Goal: Information Seeking & Learning: Learn about a topic

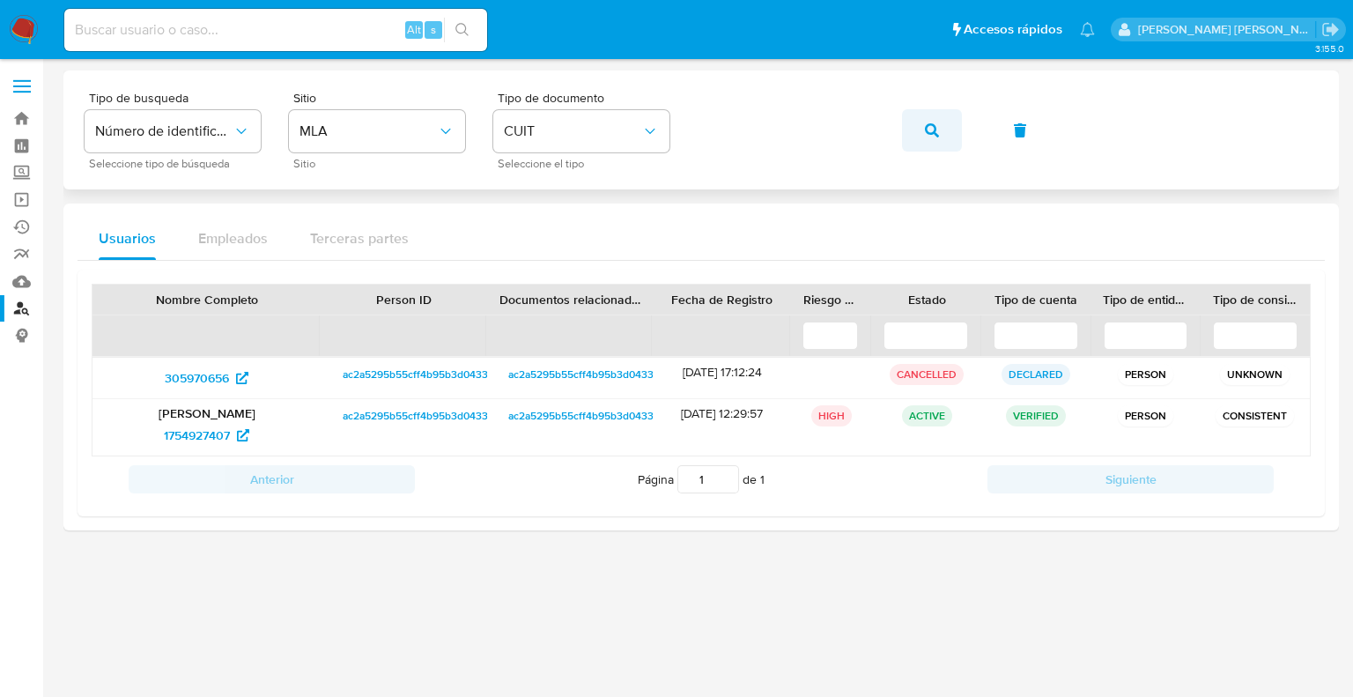
click at [920, 130] on button "button" at bounding box center [932, 130] width 60 height 42
click at [934, 128] on icon "button" at bounding box center [932, 130] width 14 height 14
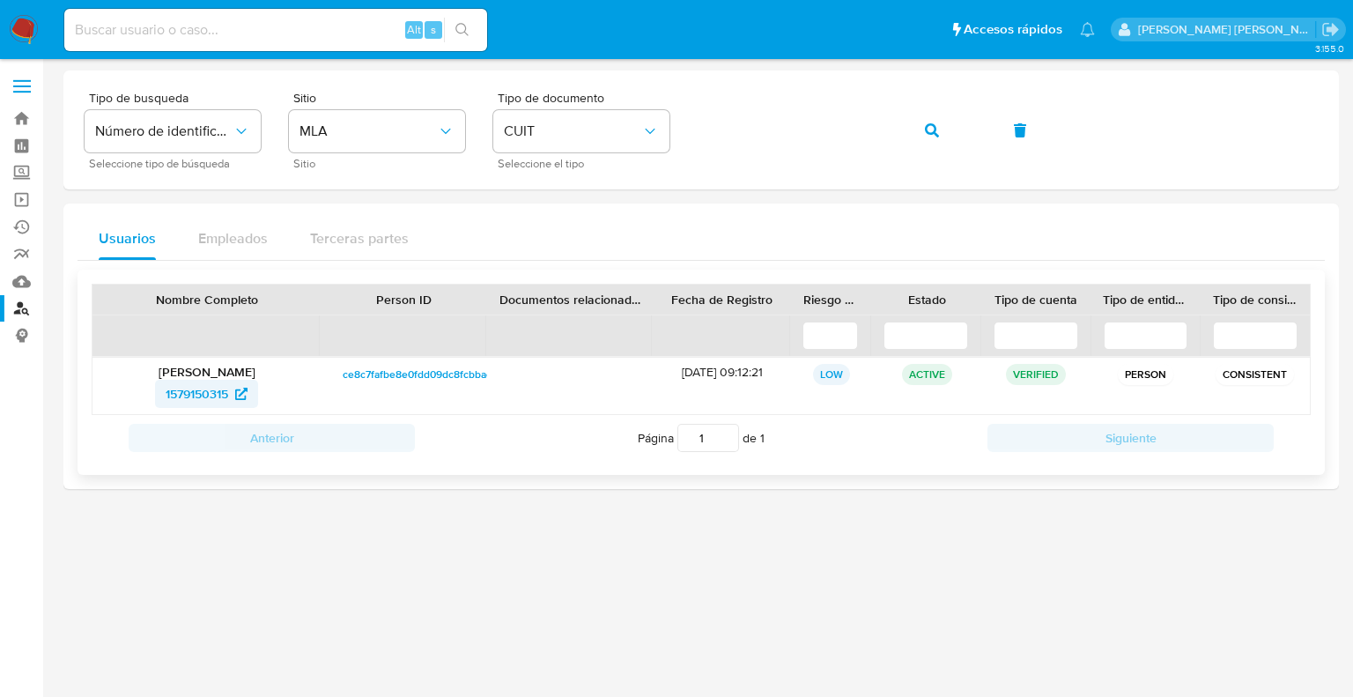
click at [213, 393] on span "1579150315" at bounding box center [197, 394] width 63 height 28
click at [922, 130] on button "button" at bounding box center [932, 130] width 60 height 42
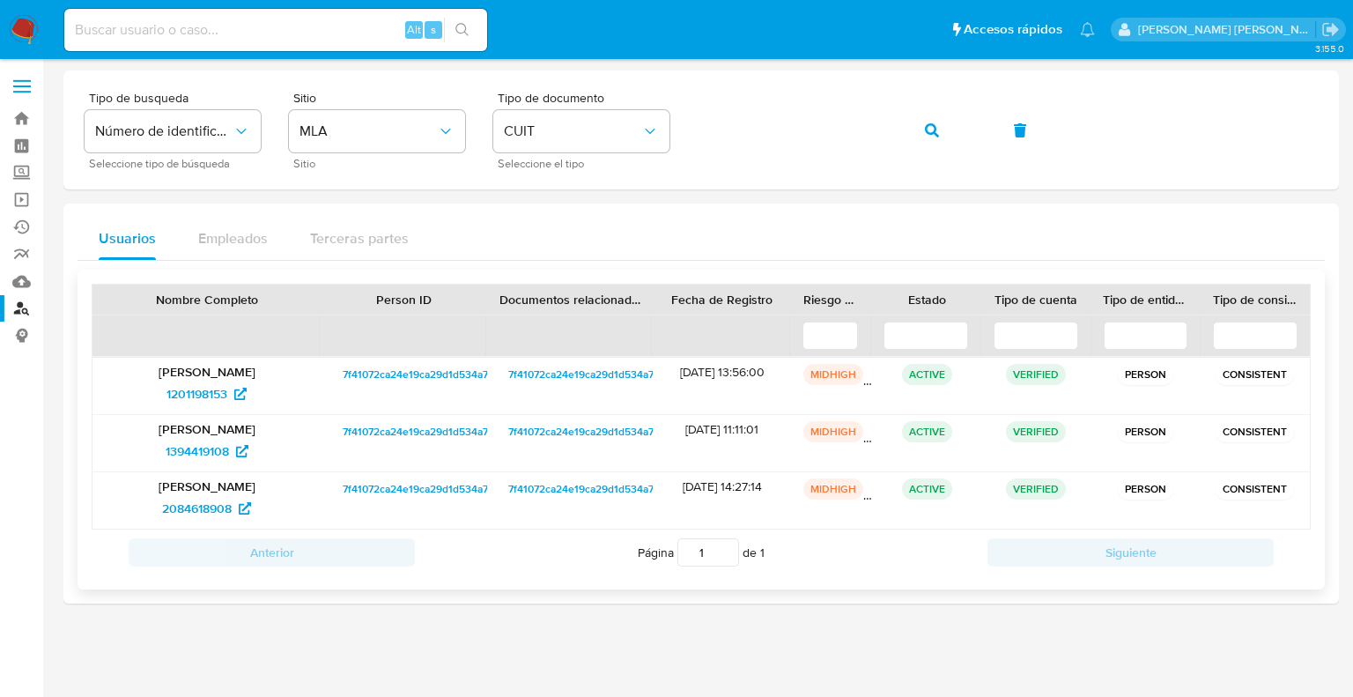
click at [395, 373] on span "7f41072ca24e19ca29d1d534a781e70e" at bounding box center [433, 374] width 180 height 21
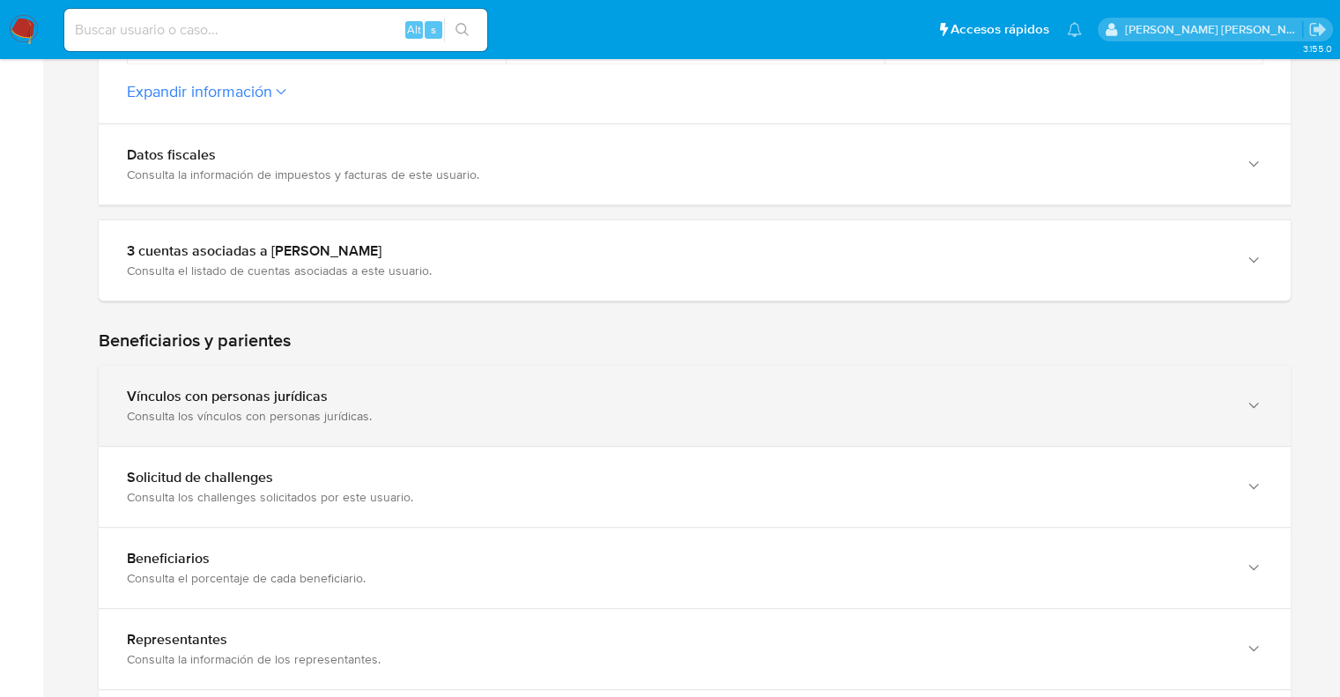
scroll to position [705, 0]
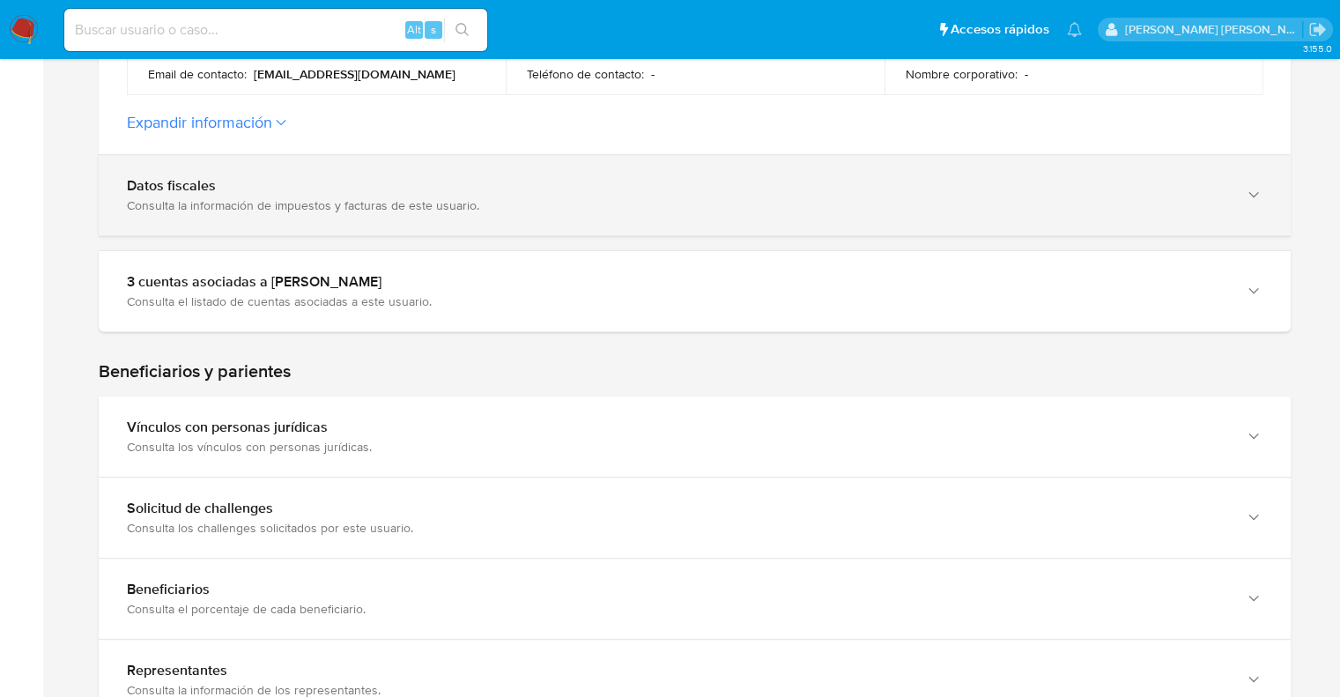
click at [242, 197] on div "Consulta la información de impuestos y facturas de este usuario." at bounding box center [677, 205] width 1100 height 16
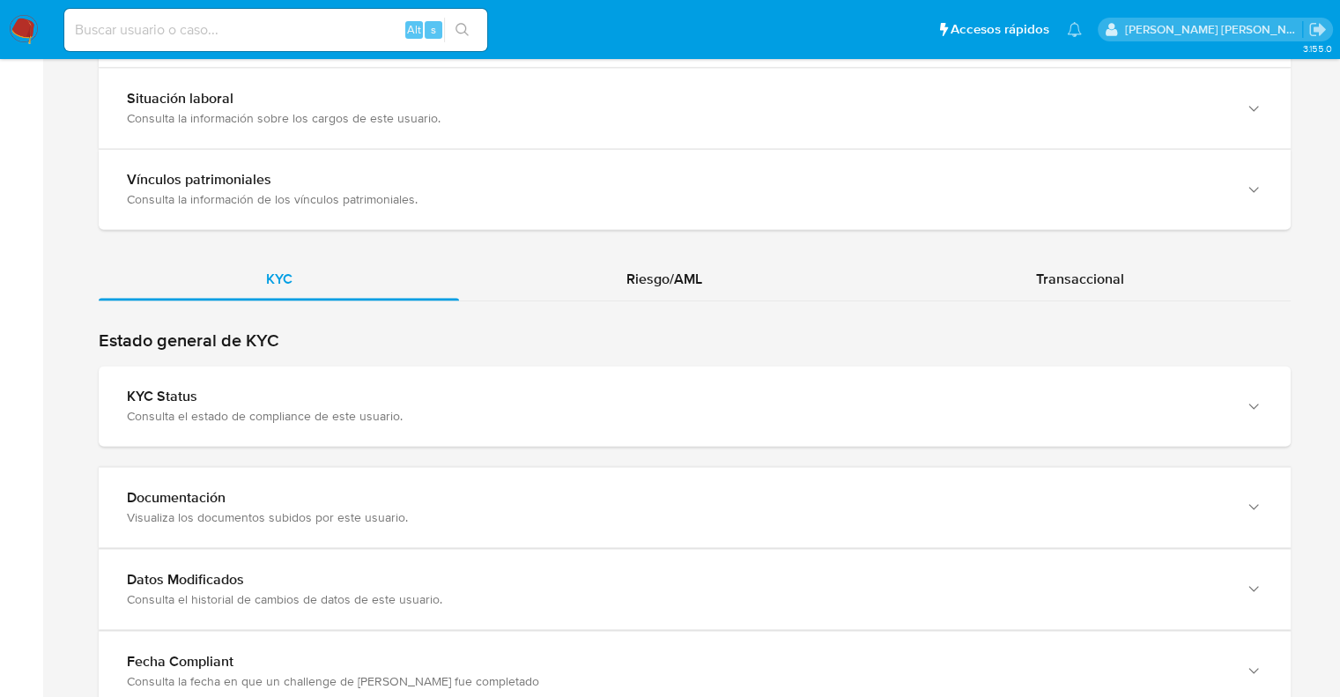
scroll to position [2467, 0]
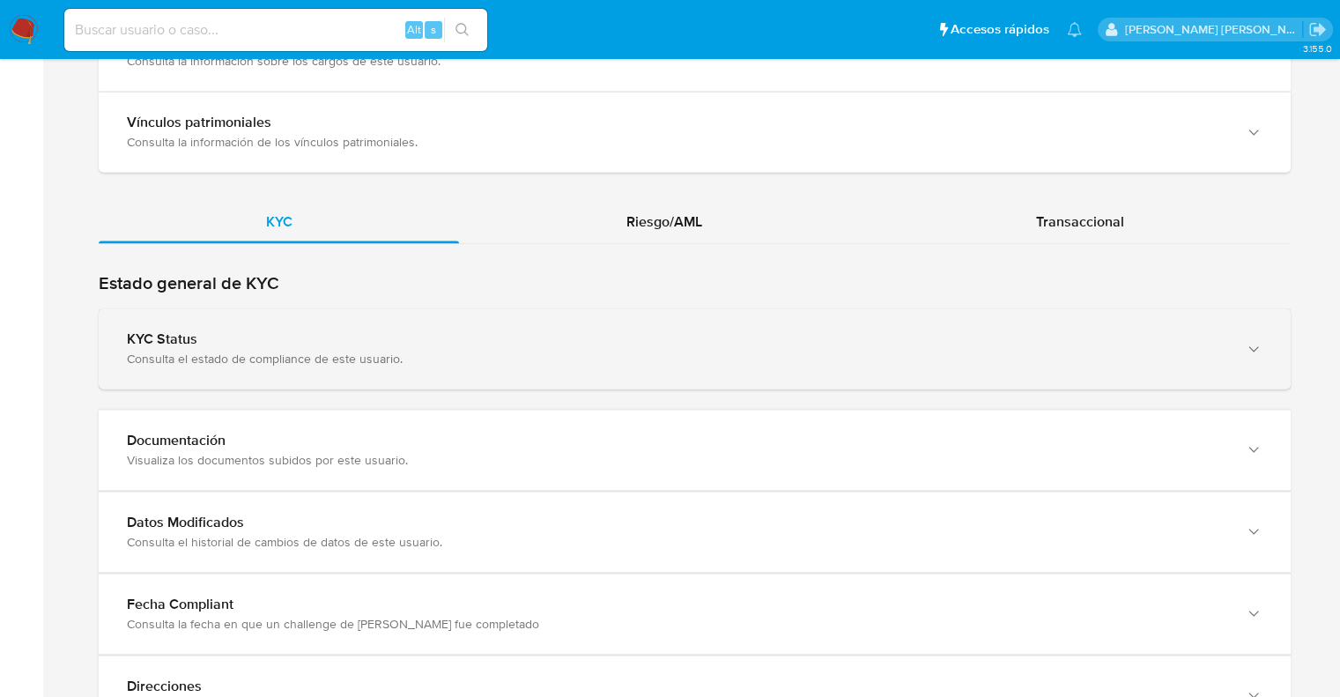
click at [272, 333] on div "KYC Status" at bounding box center [677, 339] width 1100 height 18
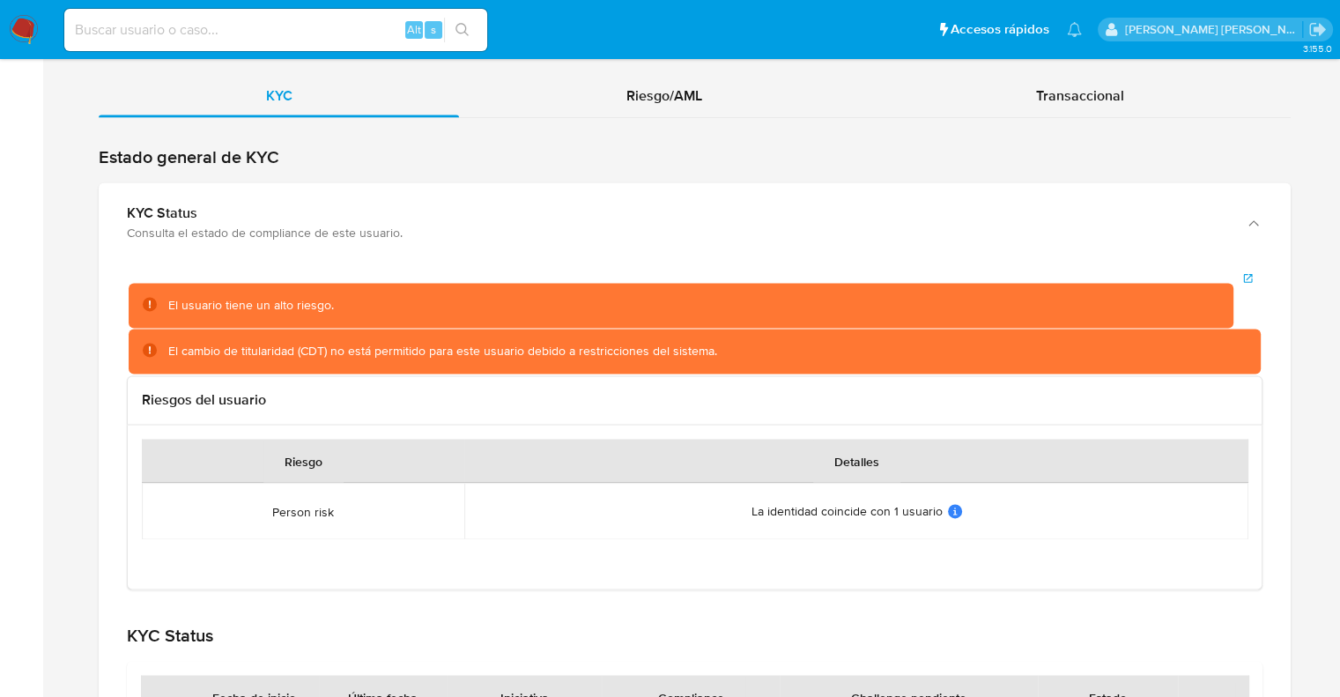
scroll to position [2541, 0]
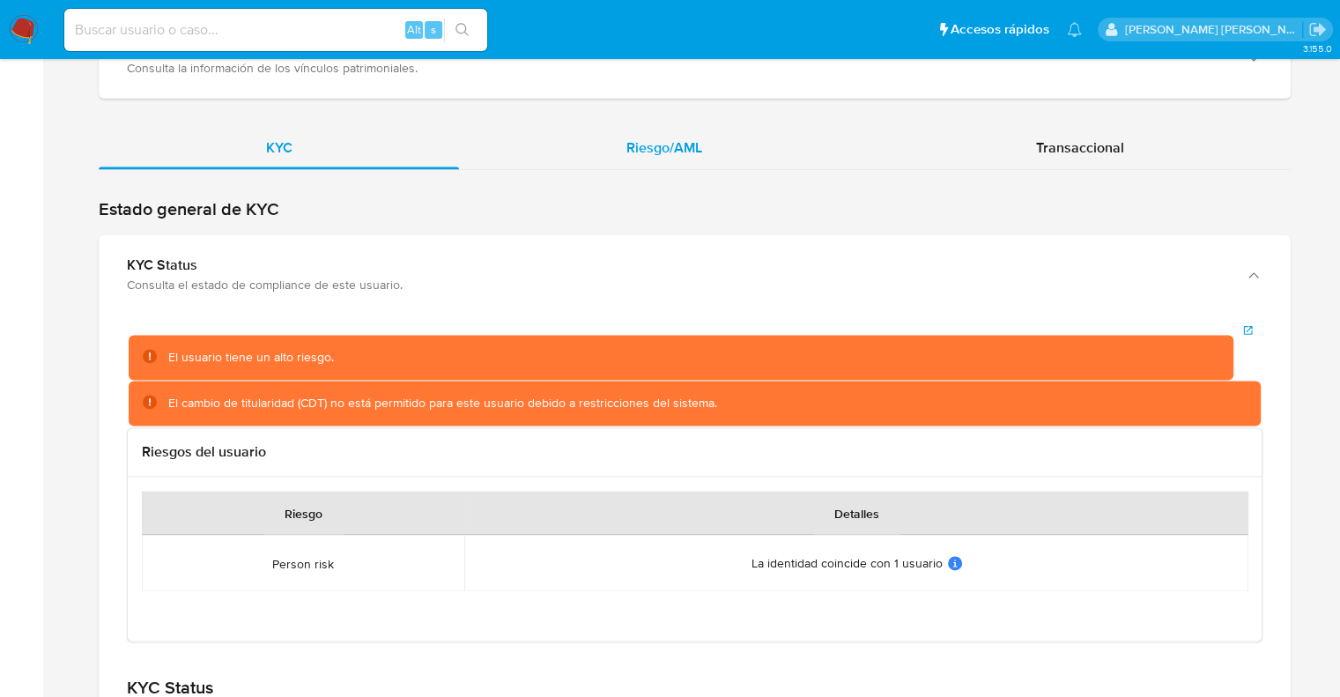
click at [672, 140] on span "Riesgo/AML" at bounding box center [664, 147] width 76 height 20
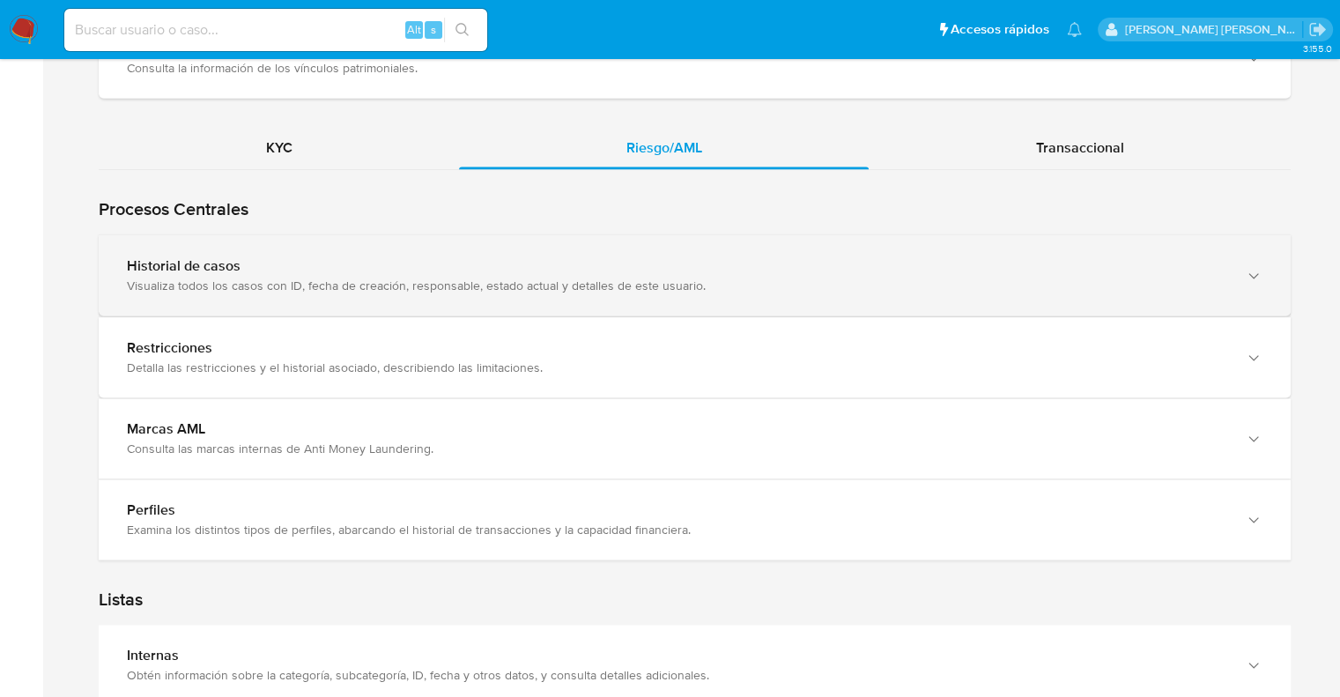
click at [287, 278] on div "Visualiza todos los casos con ID, fecha de creación, responsable, estado actual…" at bounding box center [677, 286] width 1100 height 16
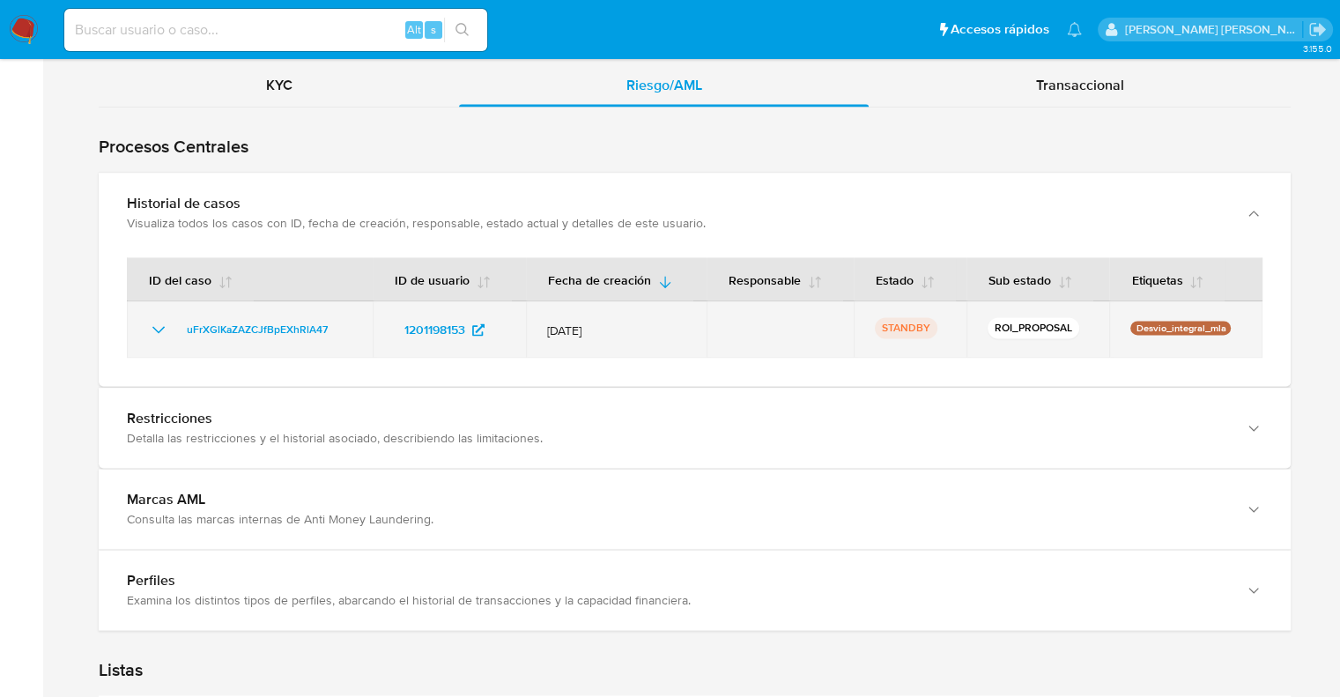
scroll to position [2629, 0]
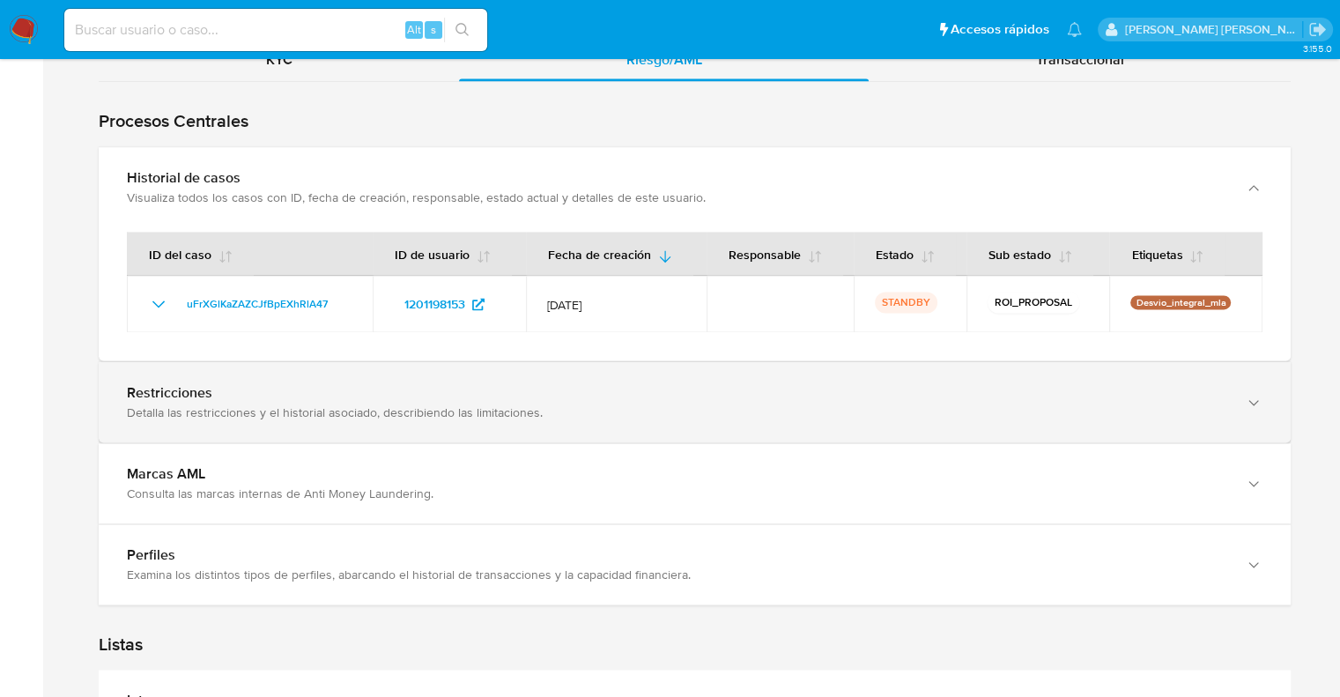
click at [229, 404] on div "Detalla las restricciones y el historial asociado, describiendo las limitacione…" at bounding box center [677, 412] width 1100 height 16
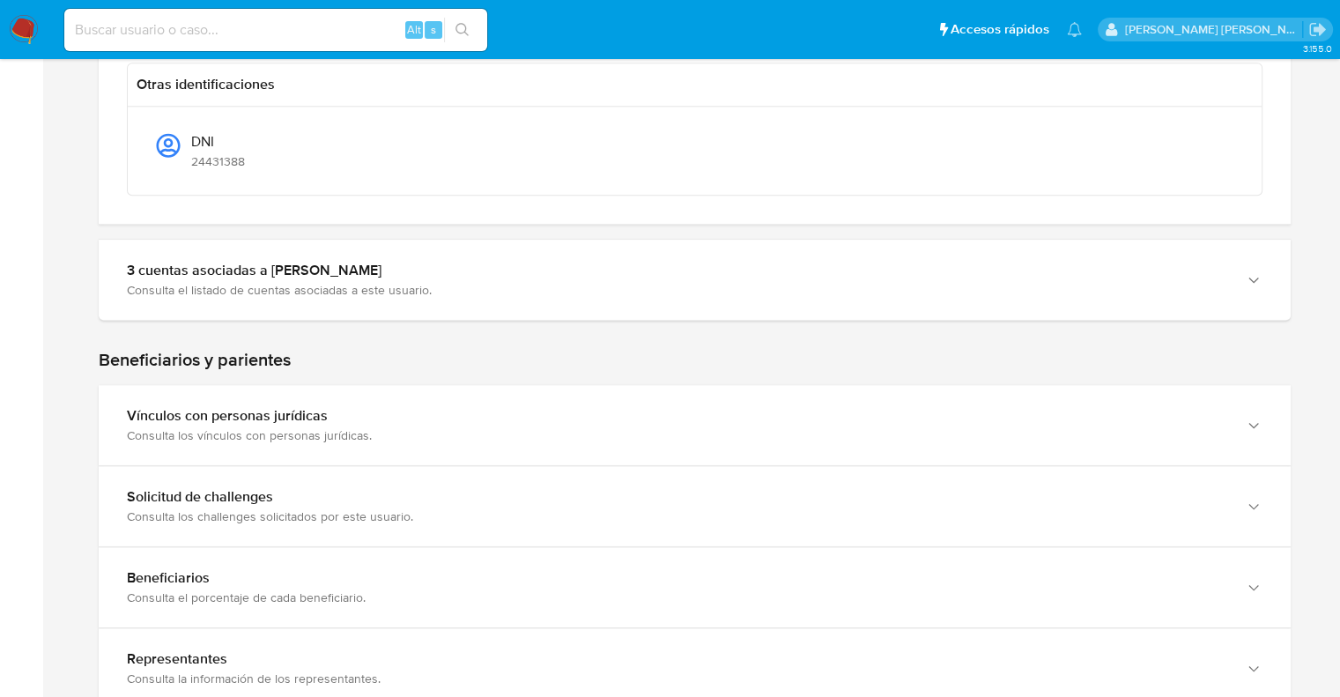
scroll to position [1660, 0]
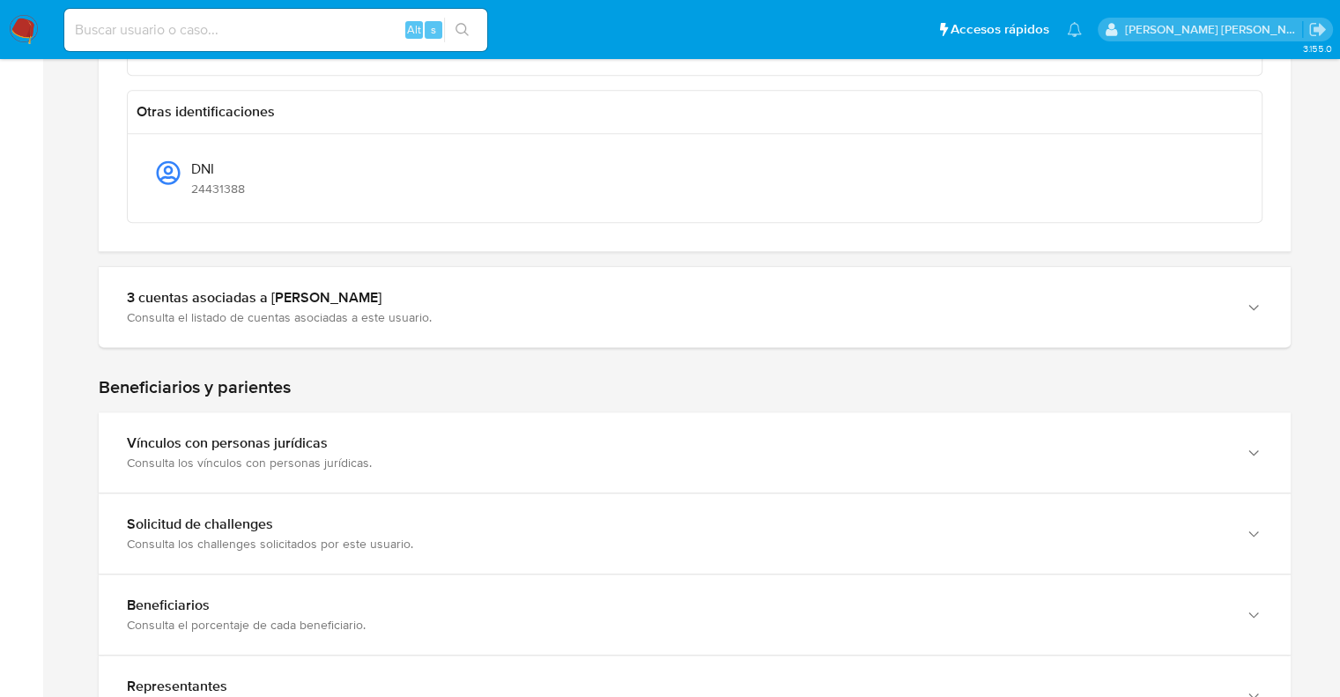
click at [255, 29] on input at bounding box center [275, 30] width 423 height 23
paste input "20334293050"
type input "20334293050"
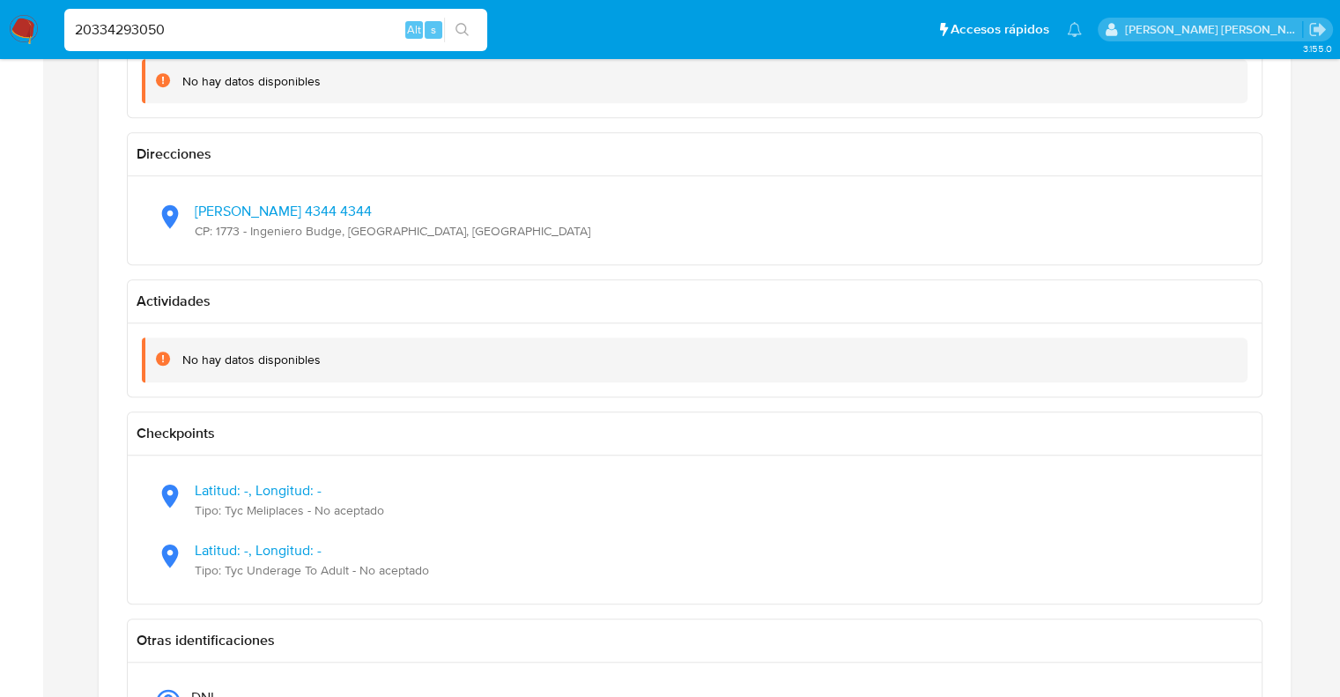
scroll to position [0, 0]
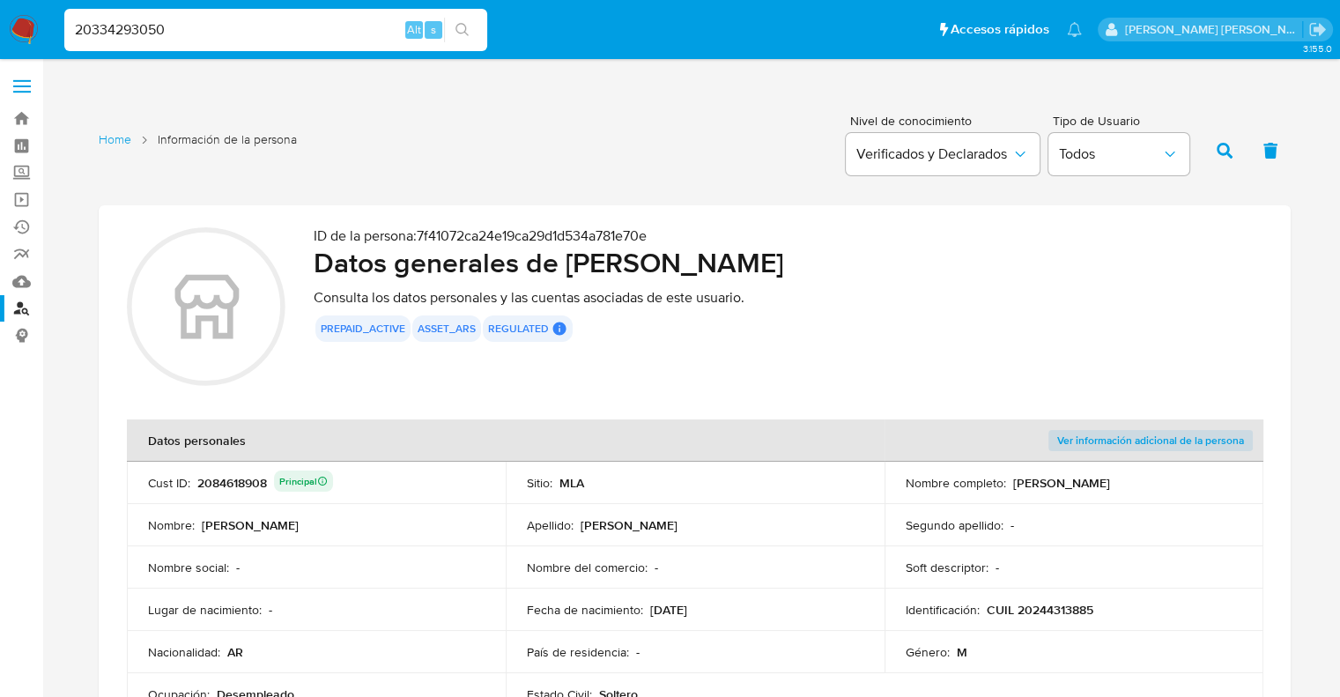
click at [32, 311] on link "Buscador de personas" at bounding box center [105, 308] width 210 height 27
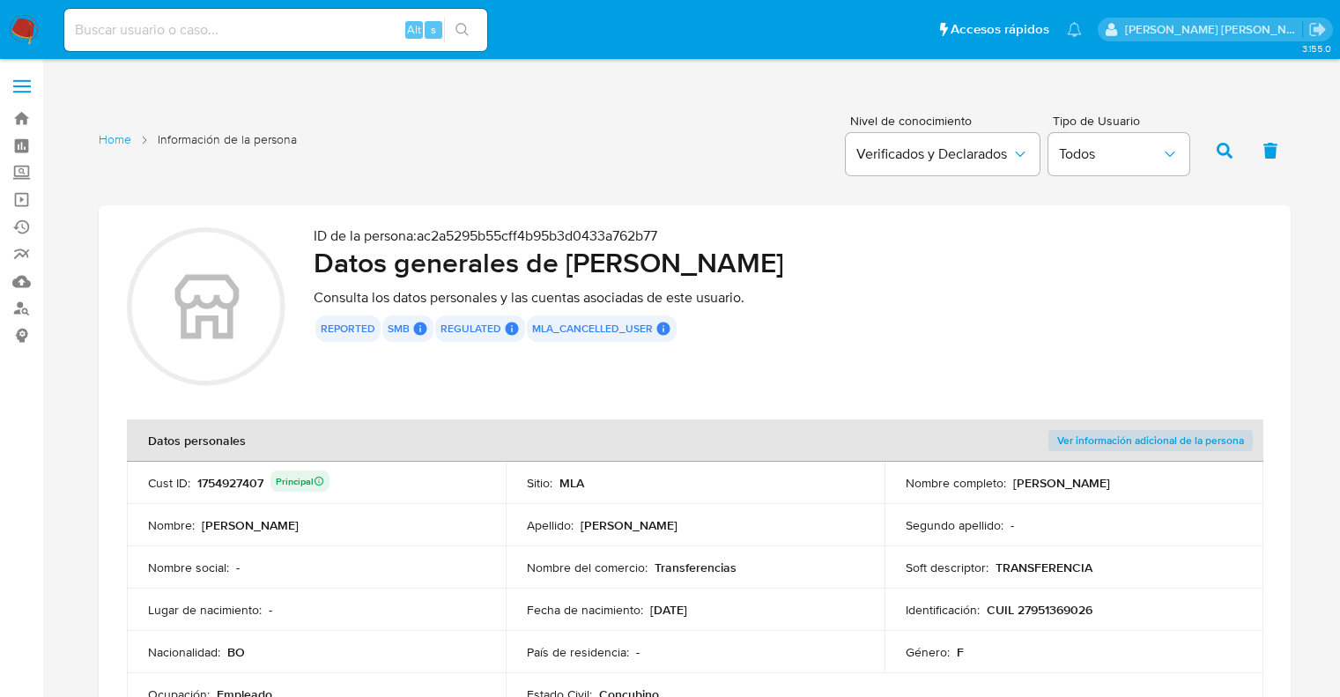
click at [270, 32] on input at bounding box center [275, 30] width 423 height 23
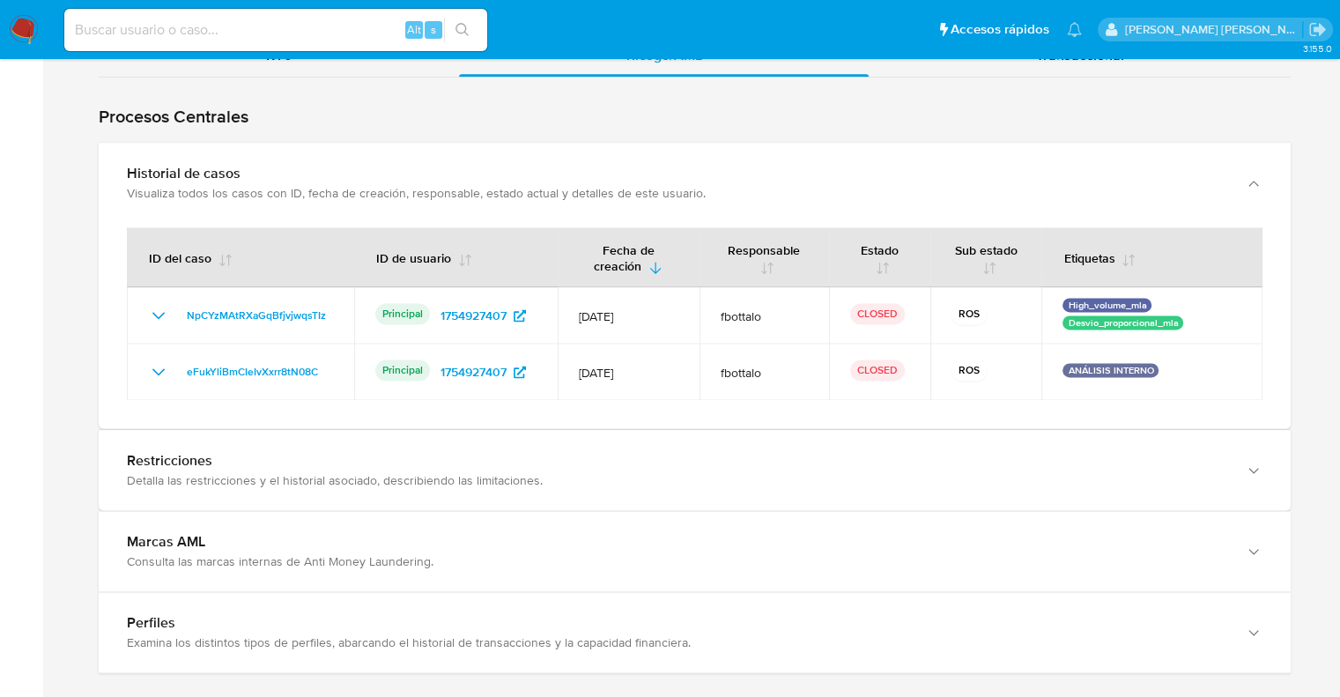
paste input "123741227"
type input "123741227"
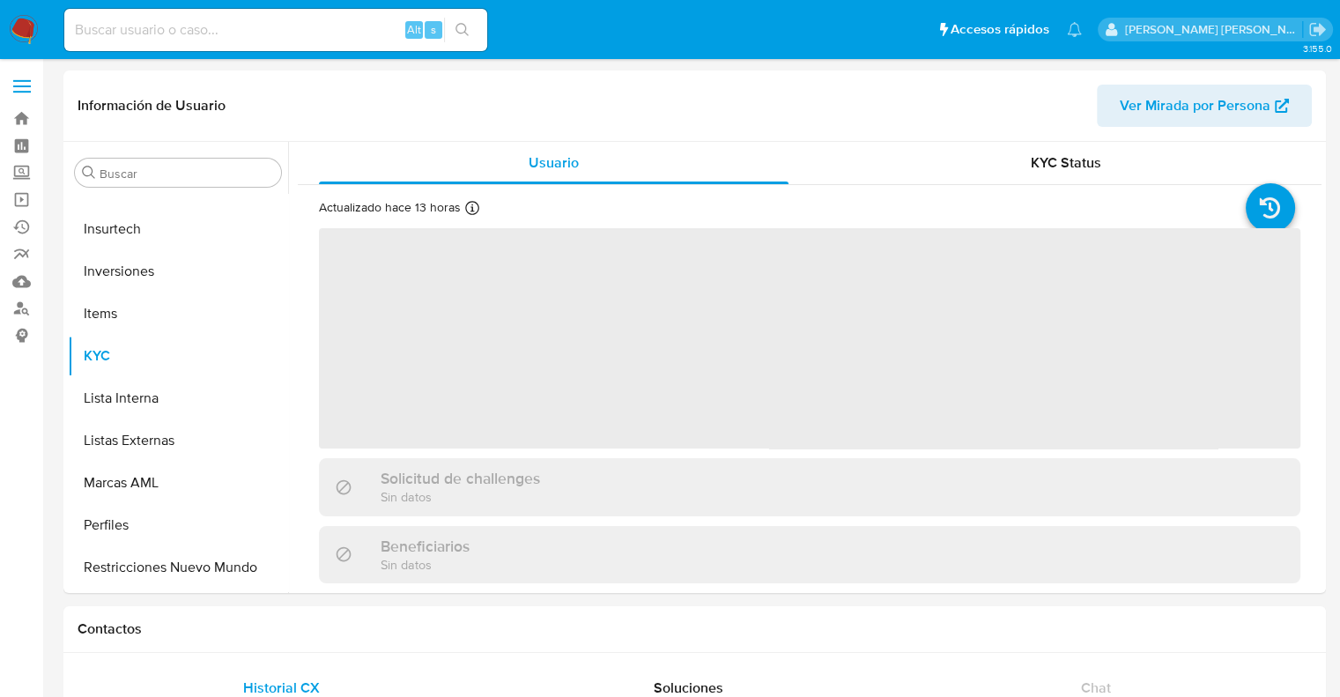
scroll to position [828, 0]
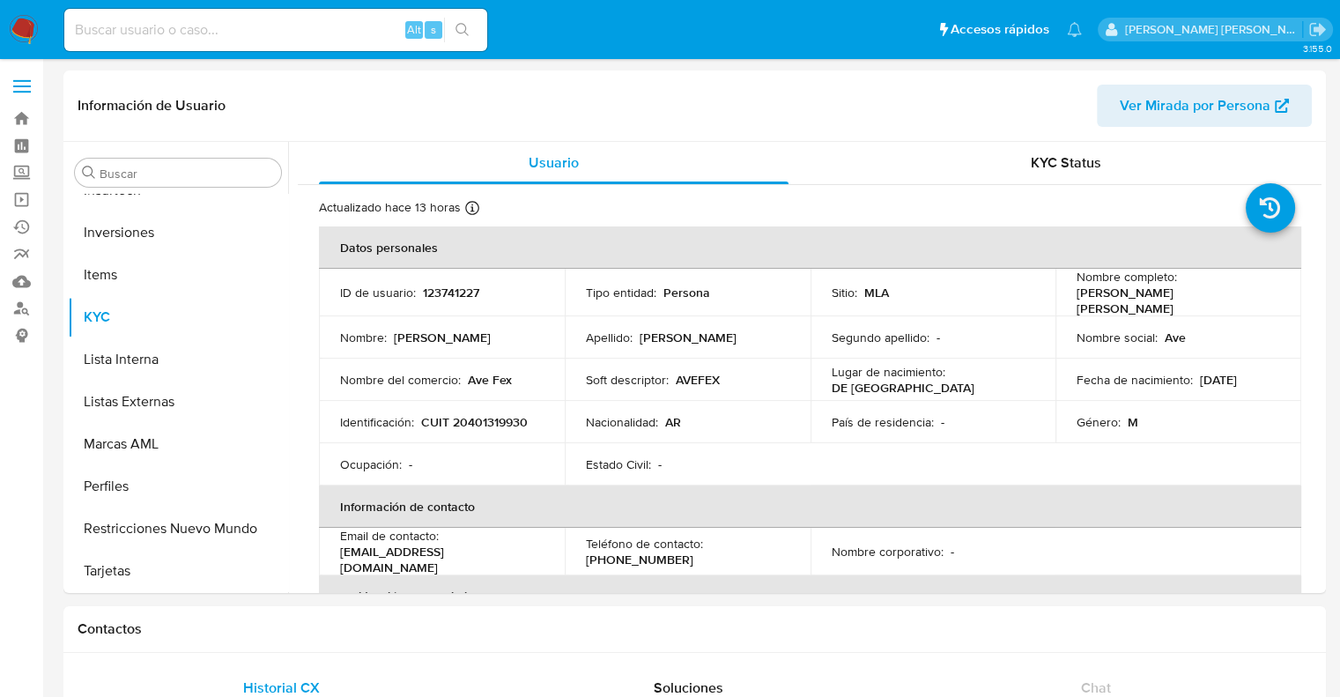
select select "10"
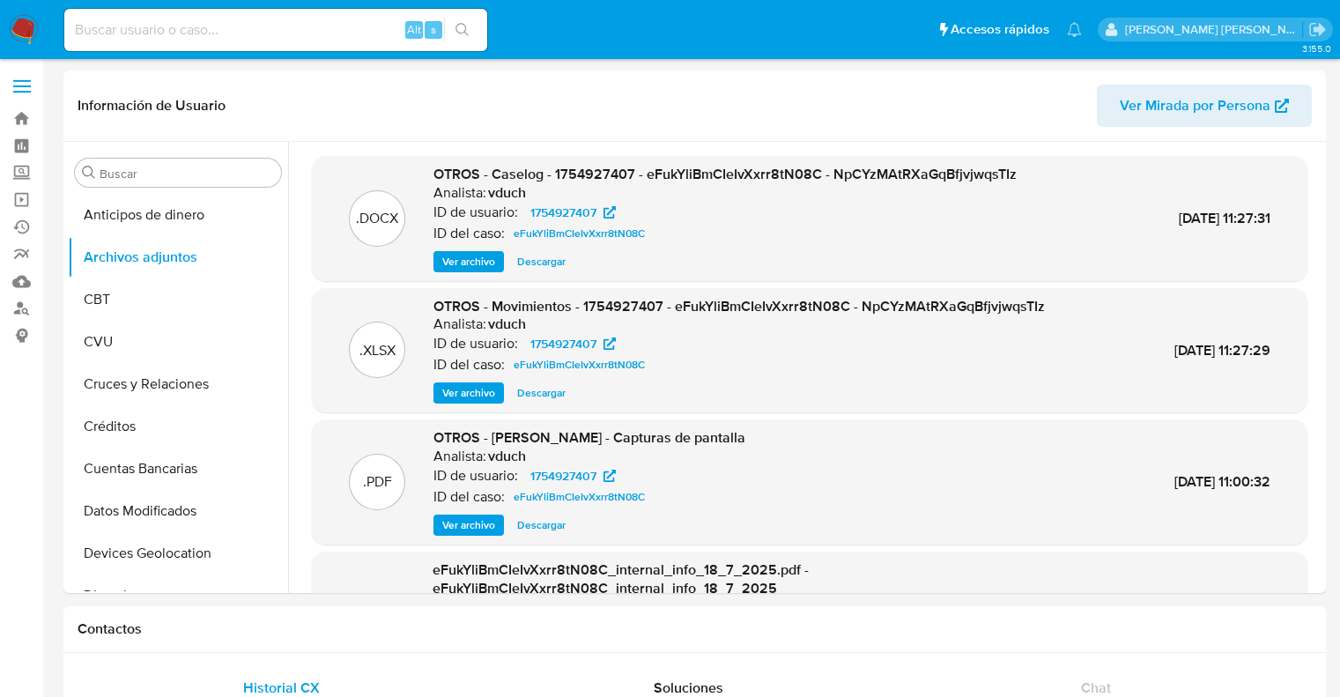
select select "10"
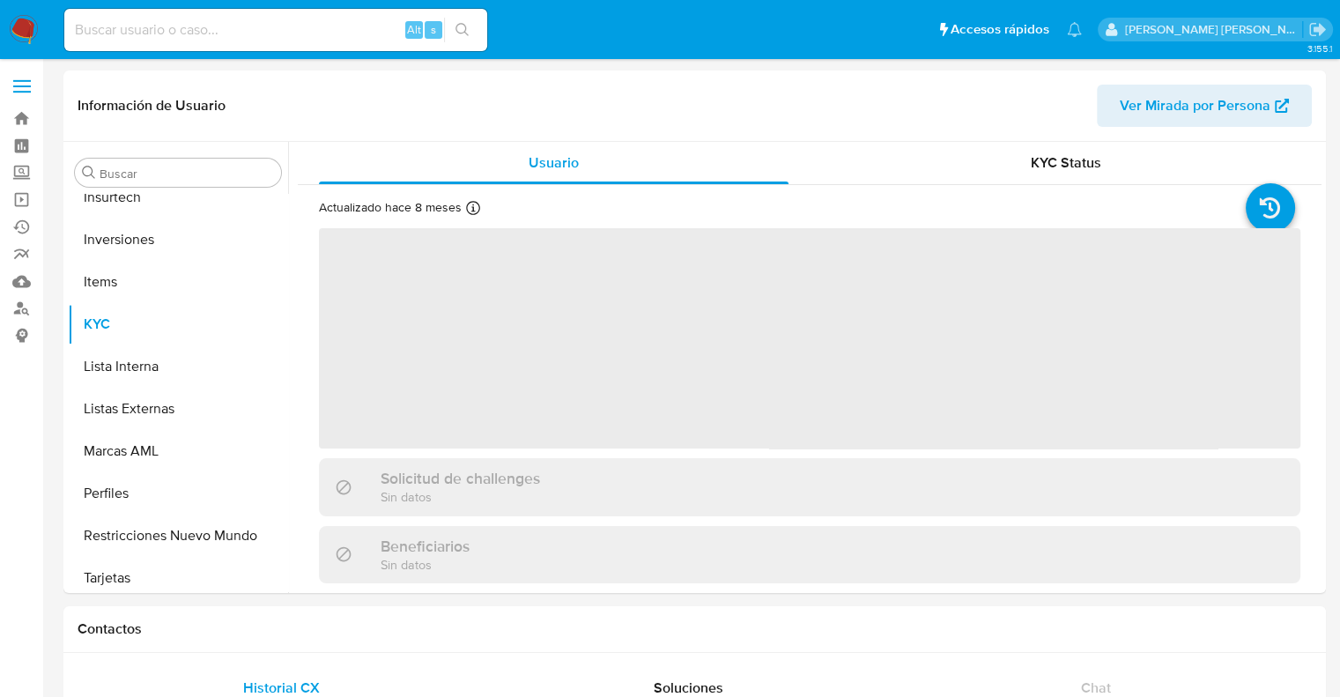
scroll to position [828, 0]
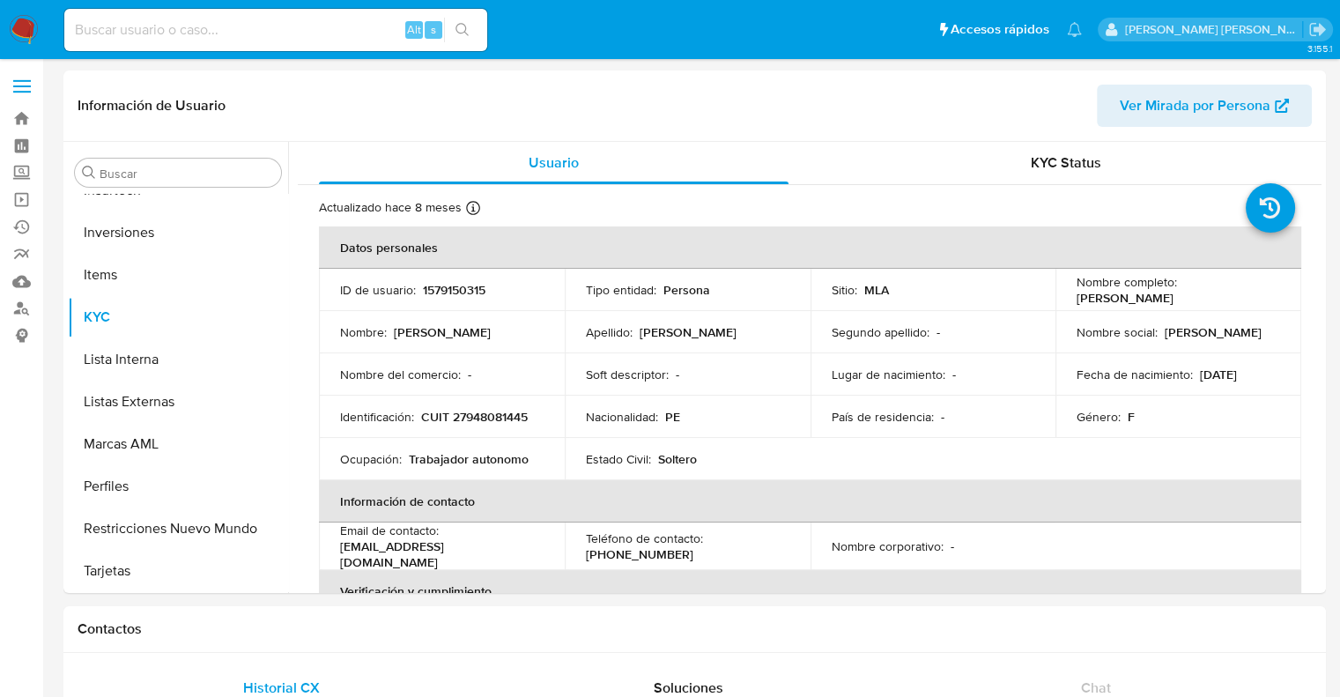
select select "10"
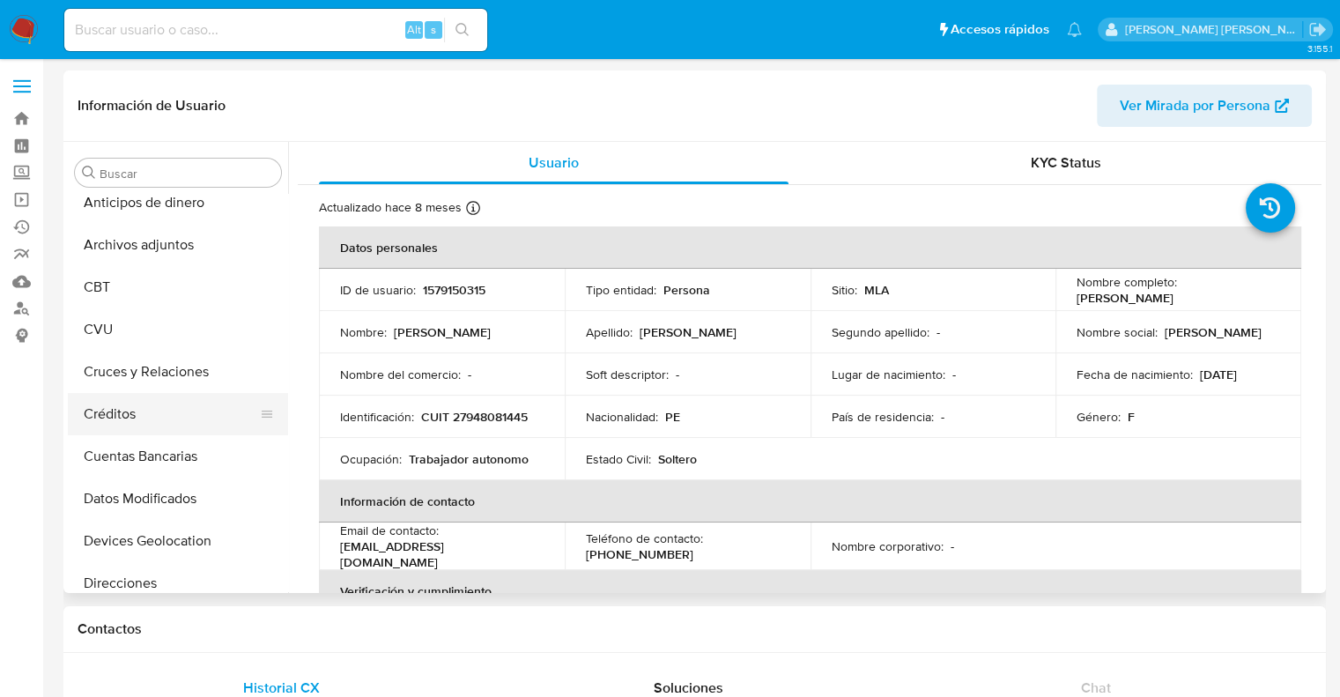
scroll to position [0, 0]
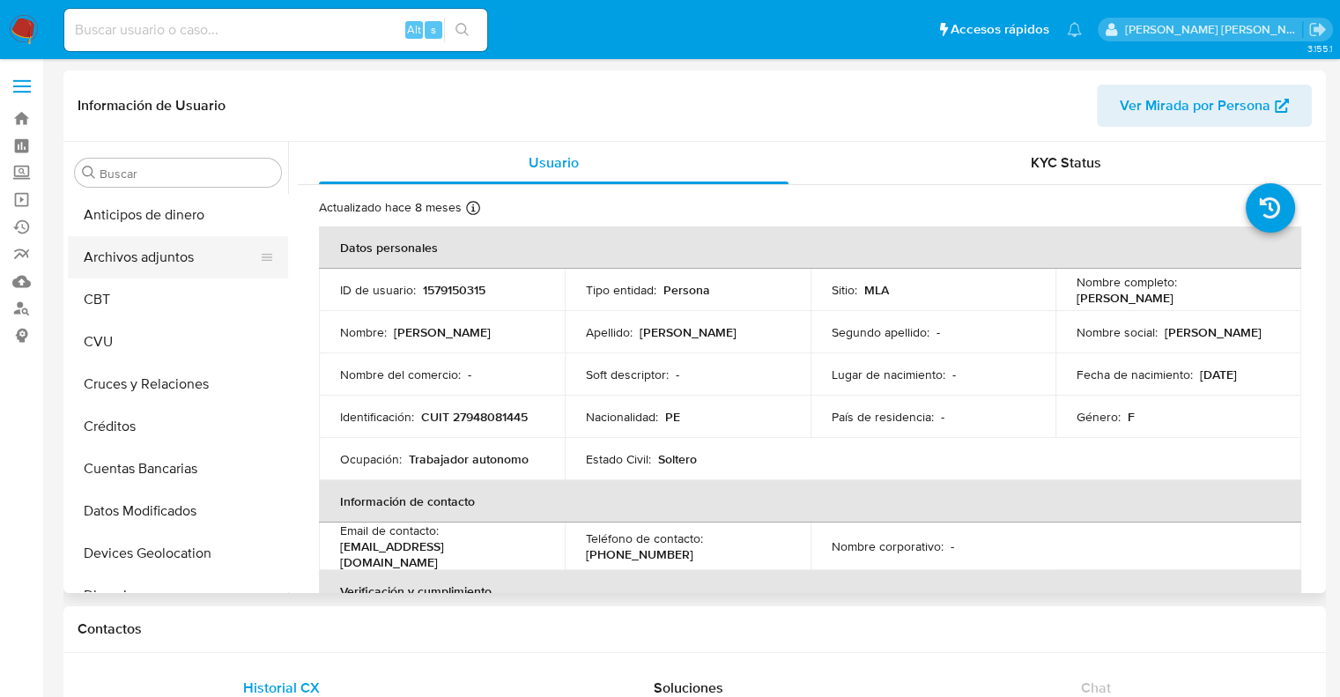
click at [173, 257] on button "Archivos adjuntos" at bounding box center [171, 257] width 206 height 42
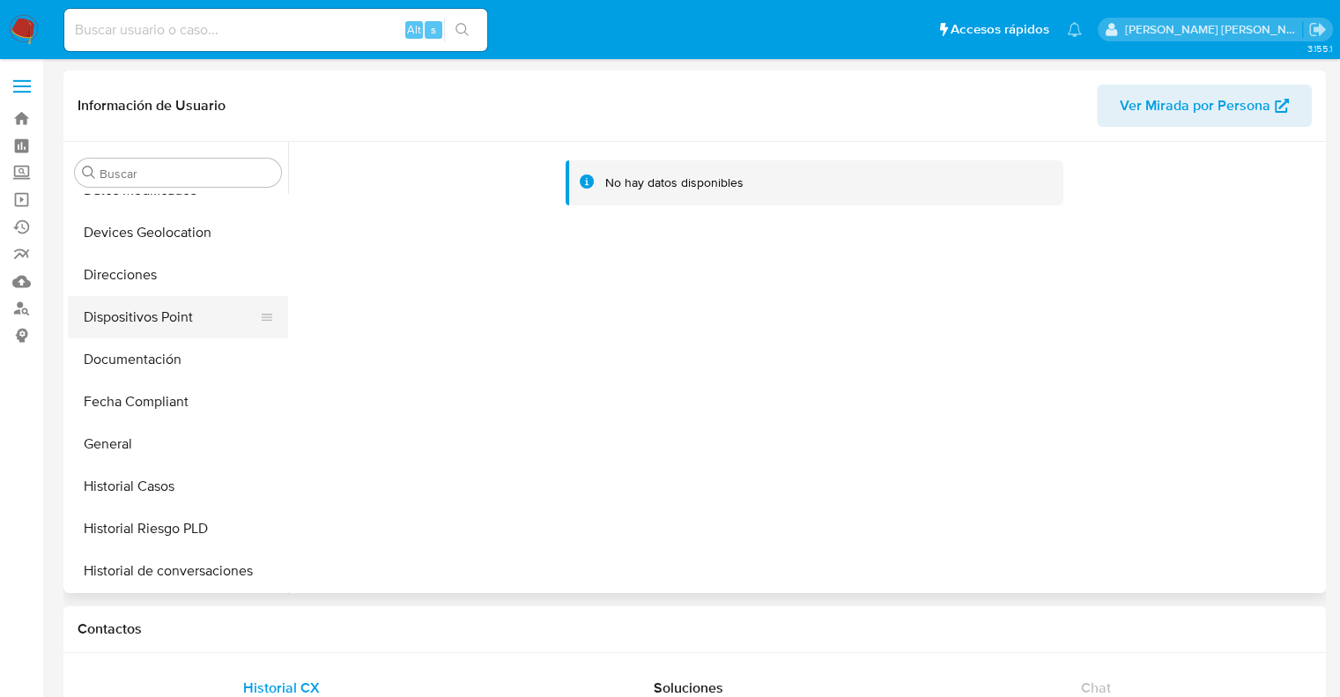
scroll to position [352, 0]
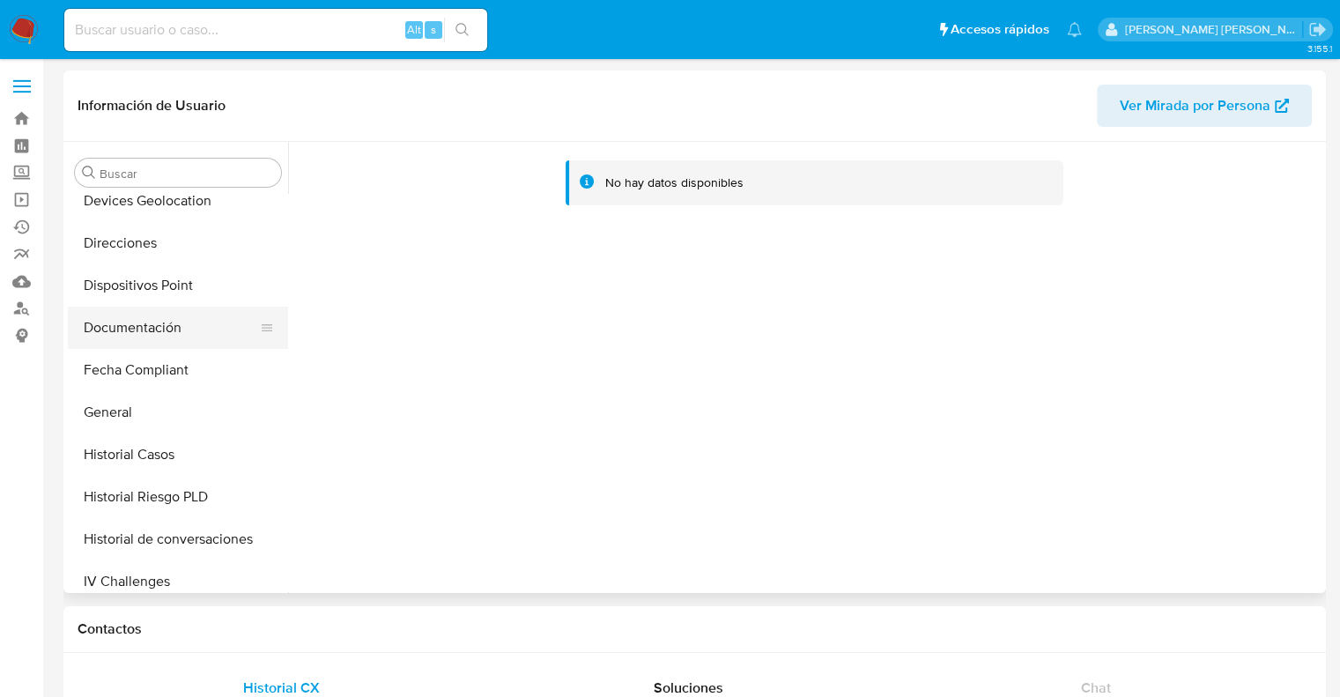
click at [159, 337] on button "Documentación" at bounding box center [171, 328] width 206 height 42
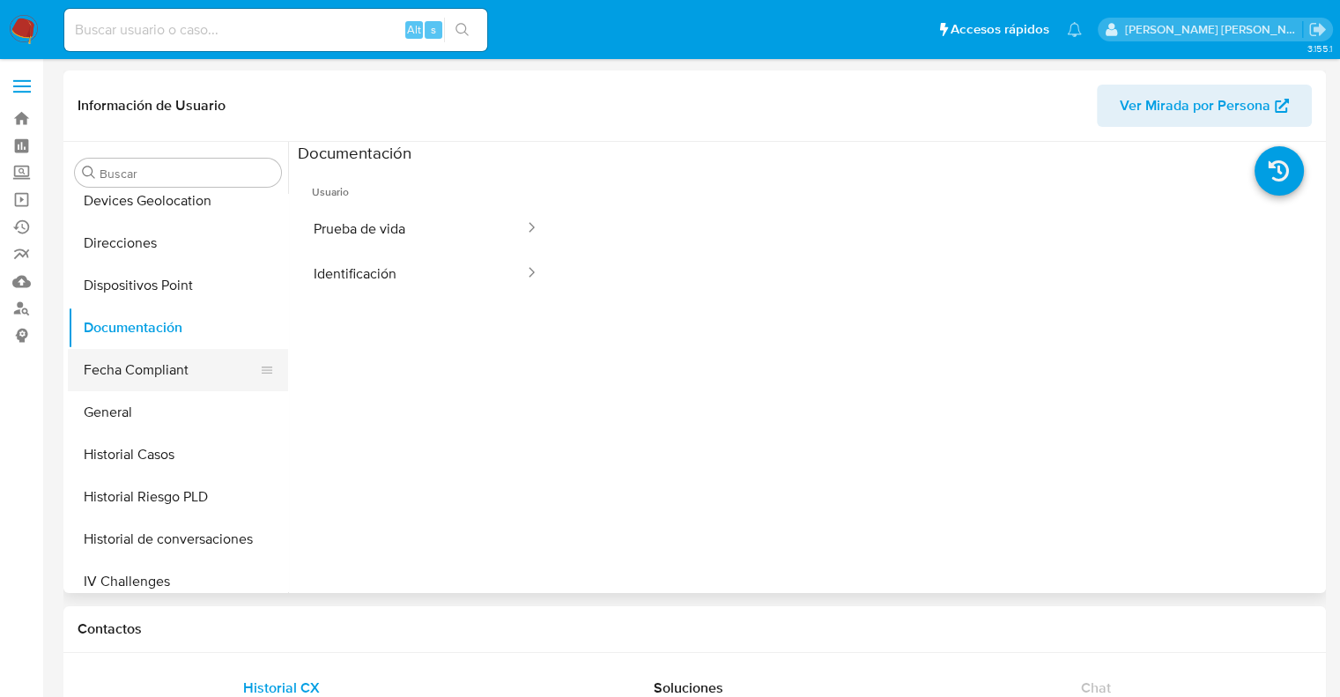
scroll to position [441, 0]
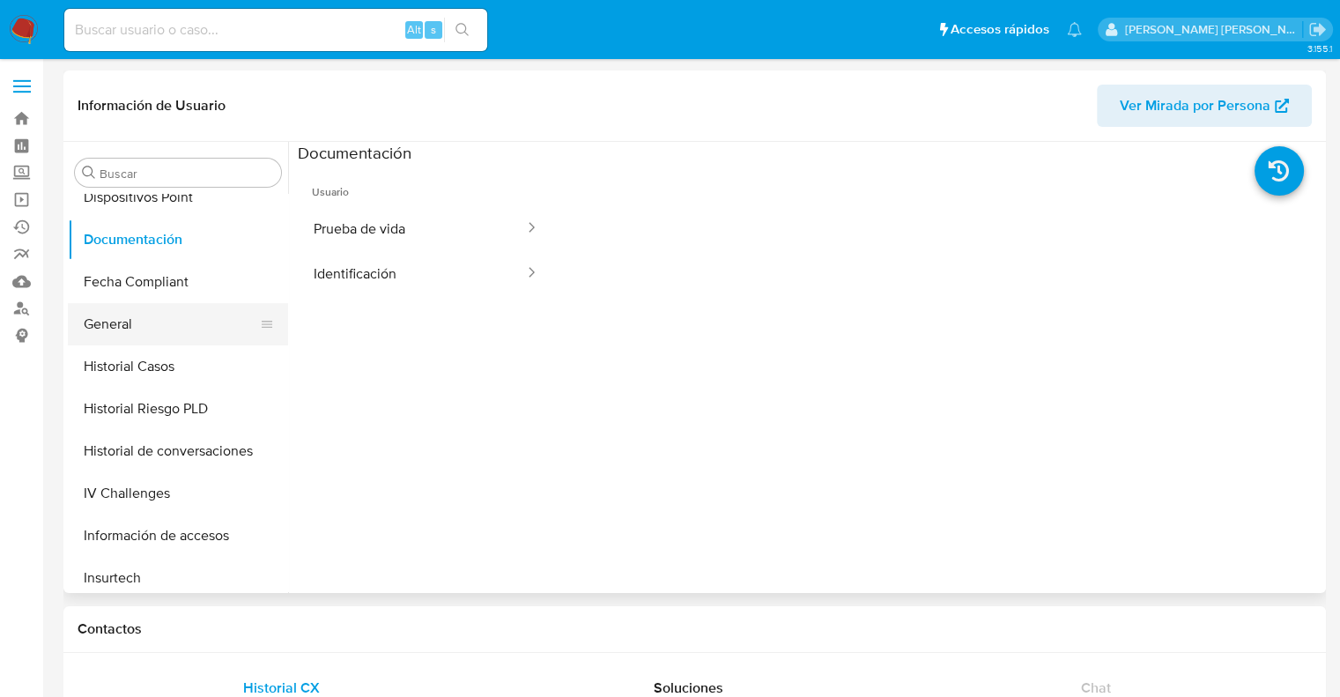
click at [130, 321] on button "General" at bounding box center [171, 324] width 206 height 42
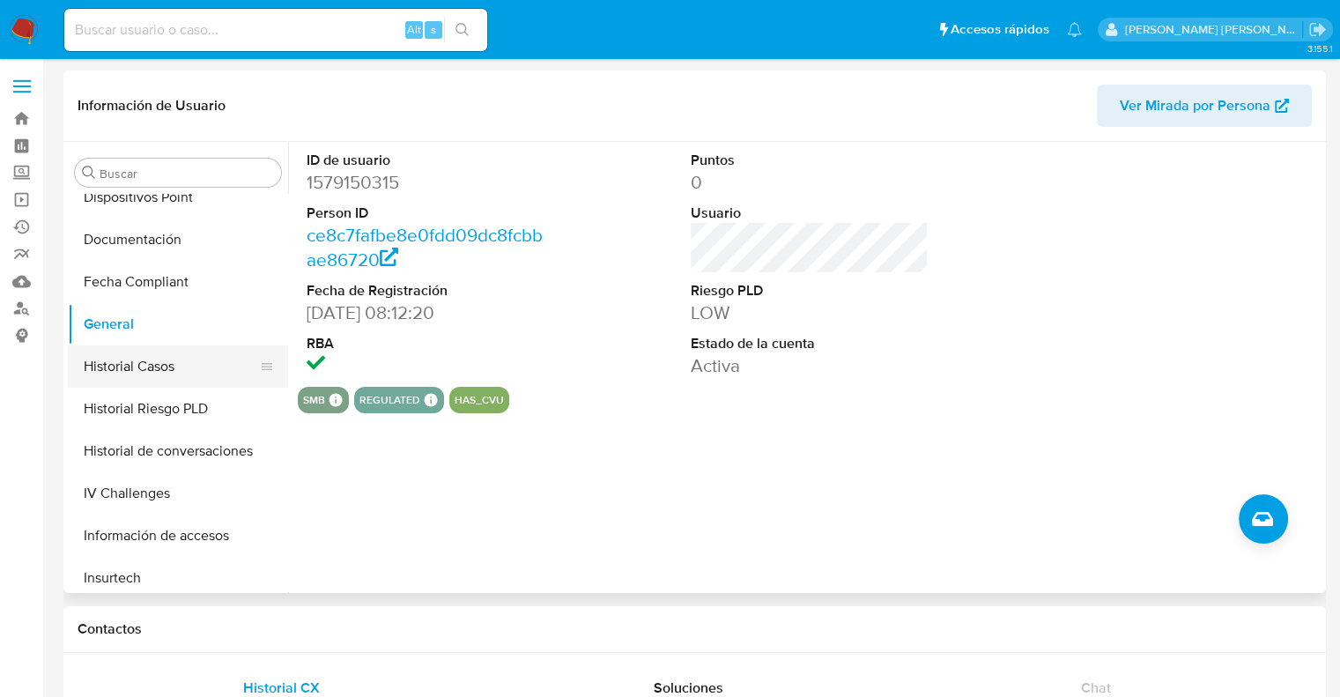
click at [144, 376] on button "Historial Casos" at bounding box center [171, 366] width 206 height 42
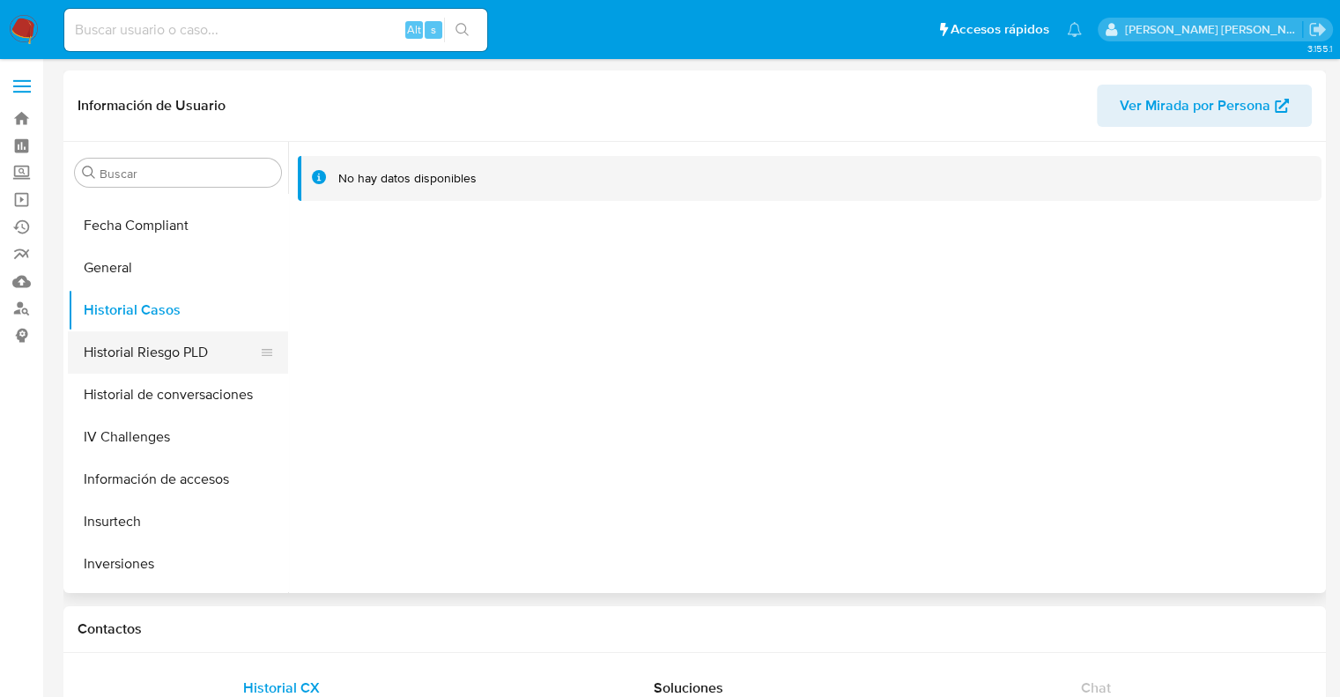
scroll to position [529, 0]
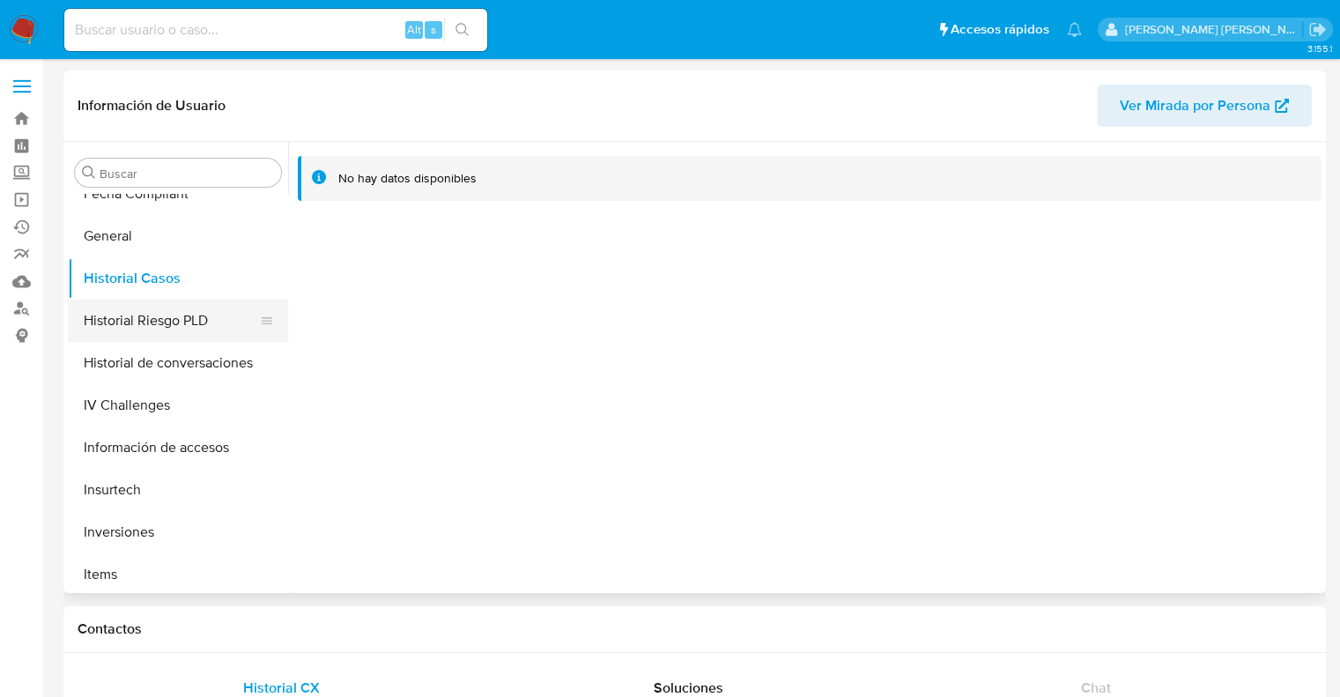
click at [162, 316] on button "Historial Riesgo PLD" at bounding box center [171, 321] width 206 height 42
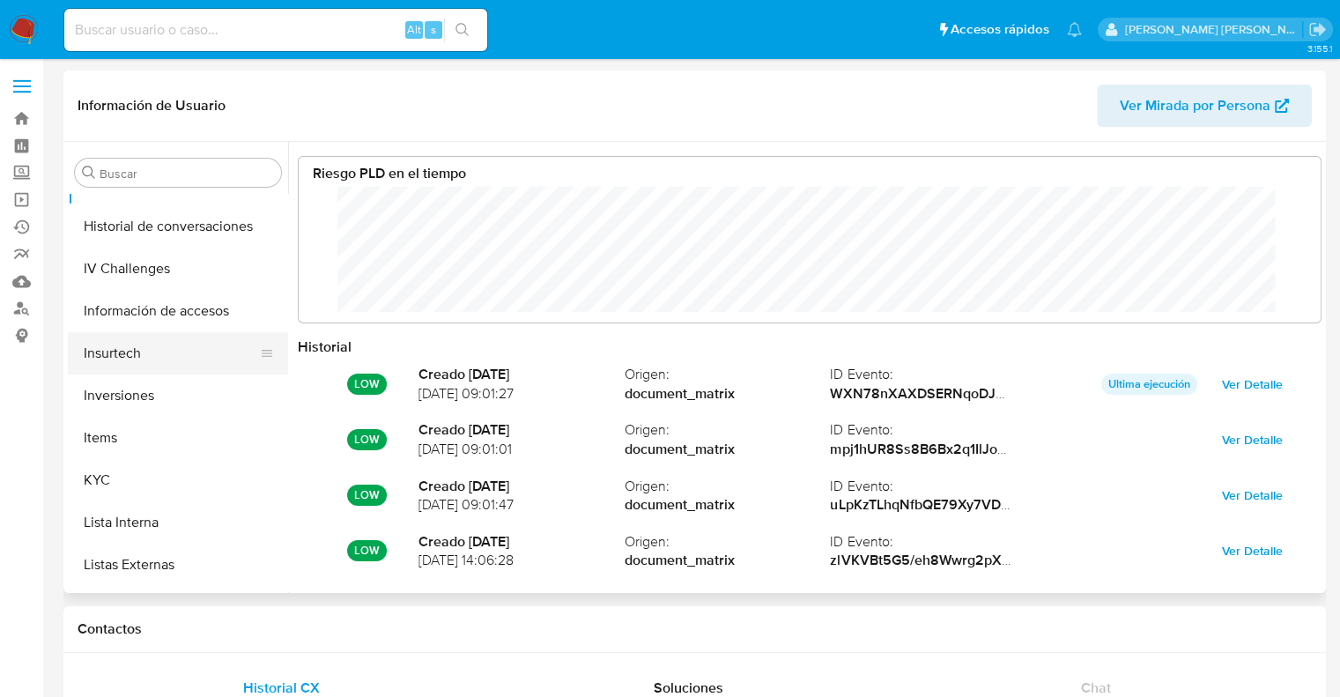
scroll to position [705, 0]
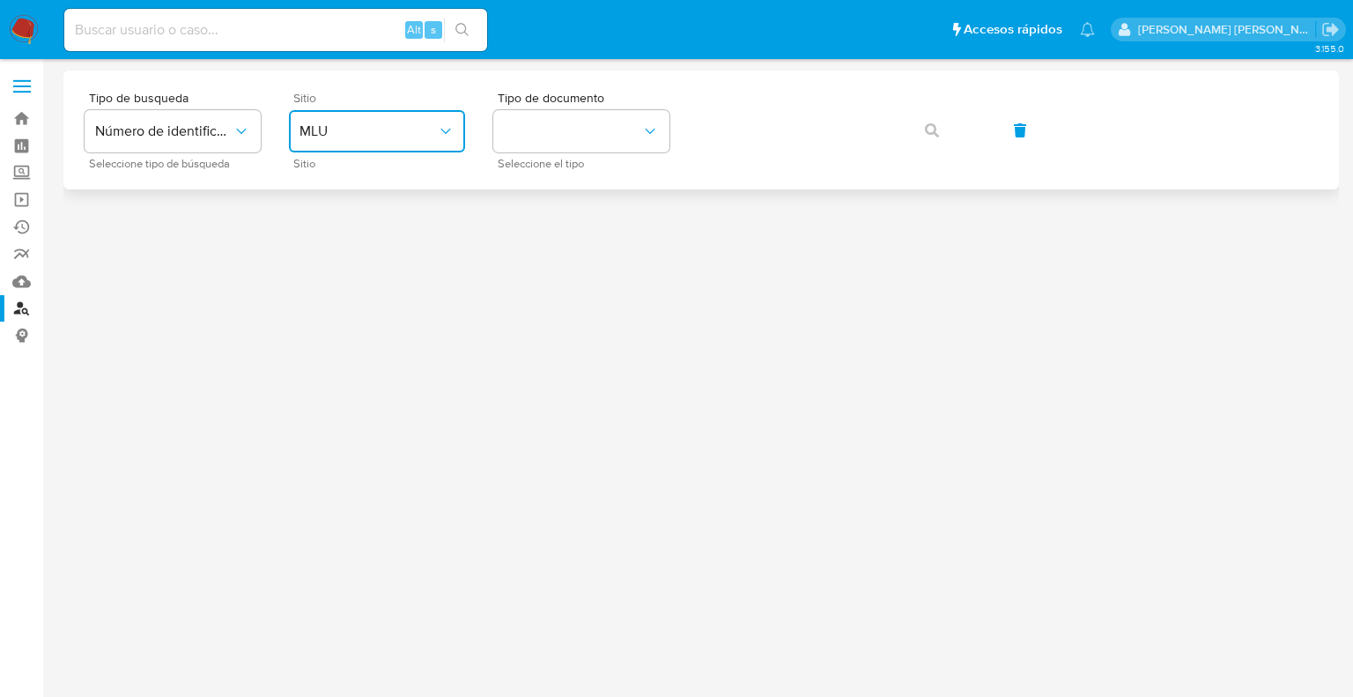
click at [399, 142] on button "MLU" at bounding box center [377, 131] width 176 height 42
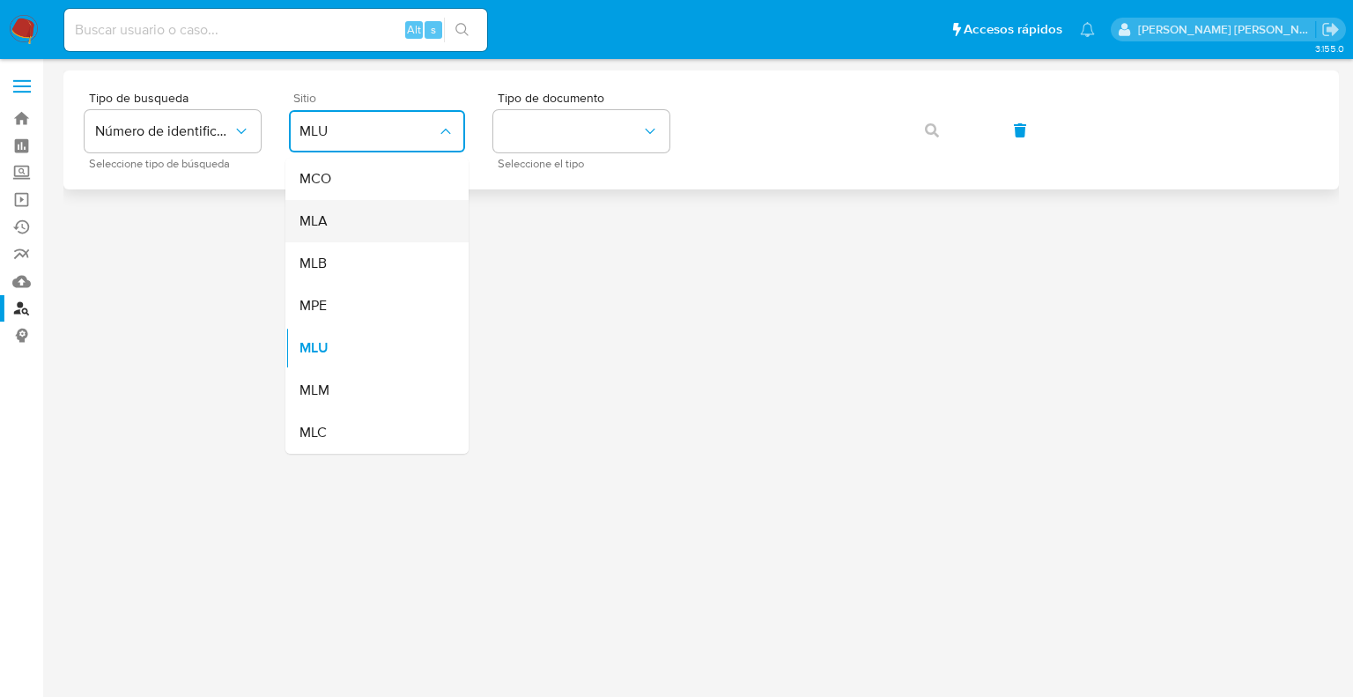
click at [351, 216] on div "MLA" at bounding box center [372, 221] width 144 height 42
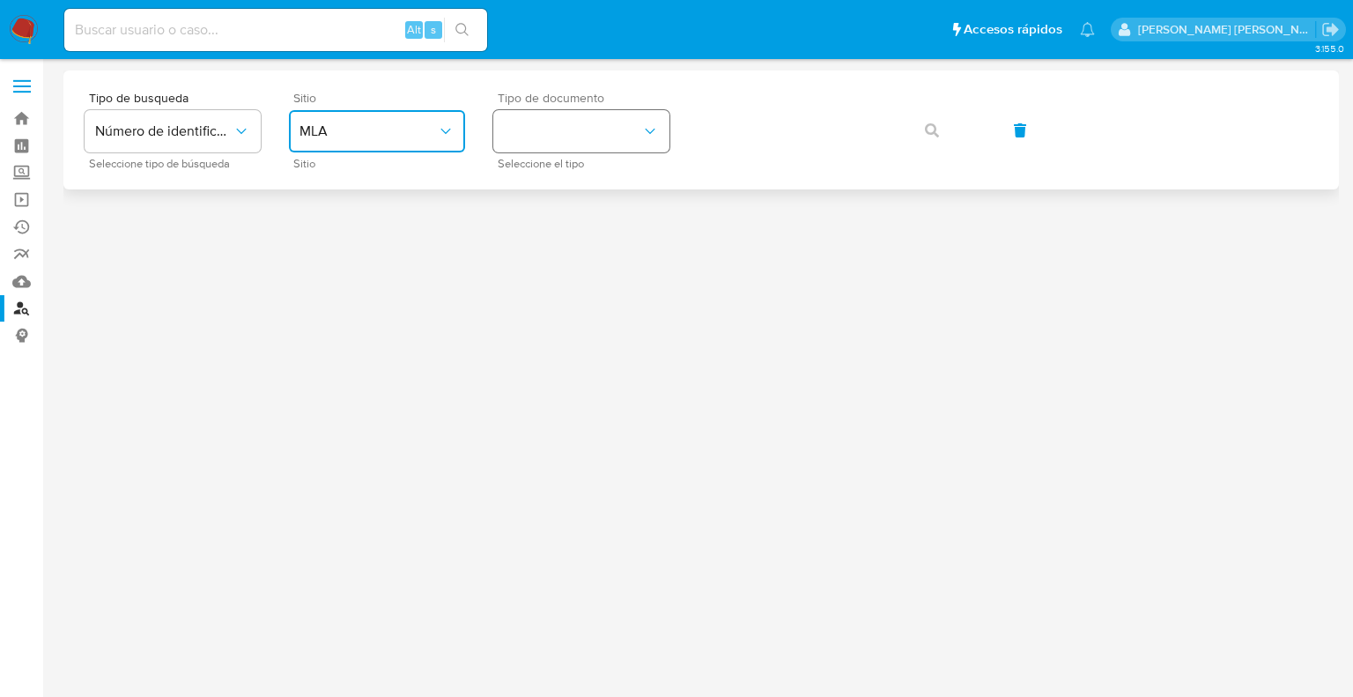
click at [564, 140] on button "identificationType" at bounding box center [581, 131] width 176 height 42
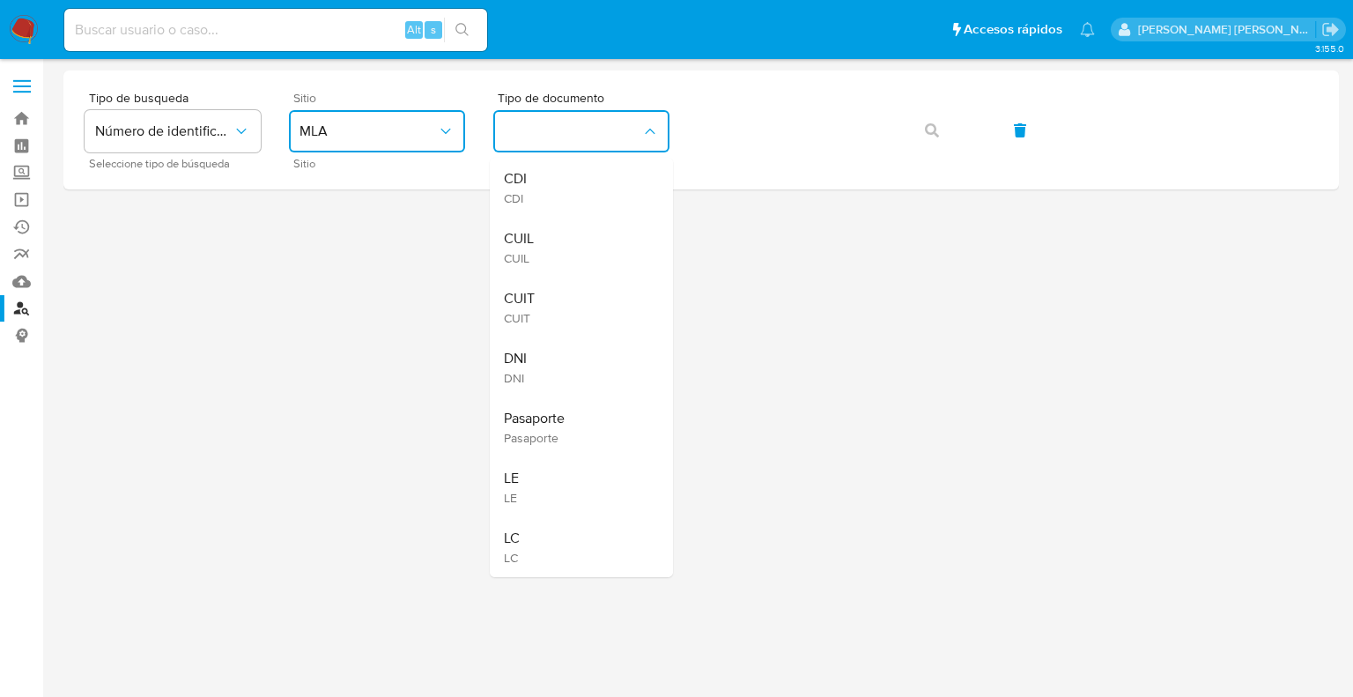
drag, startPoint x: 539, startPoint y: 293, endPoint x: 580, endPoint y: 269, distance: 47.4
click at [540, 292] on div "CUIT CUIT" at bounding box center [576, 308] width 144 height 60
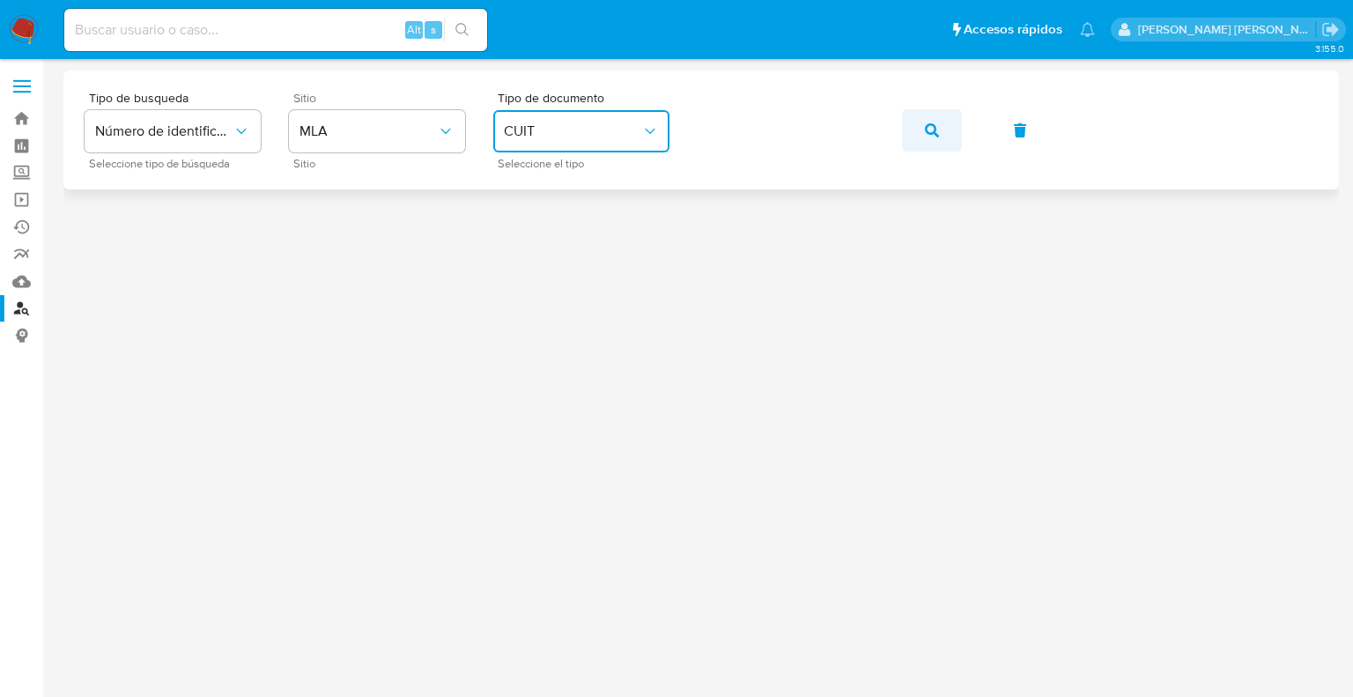
click at [934, 138] on span "button" at bounding box center [932, 130] width 14 height 39
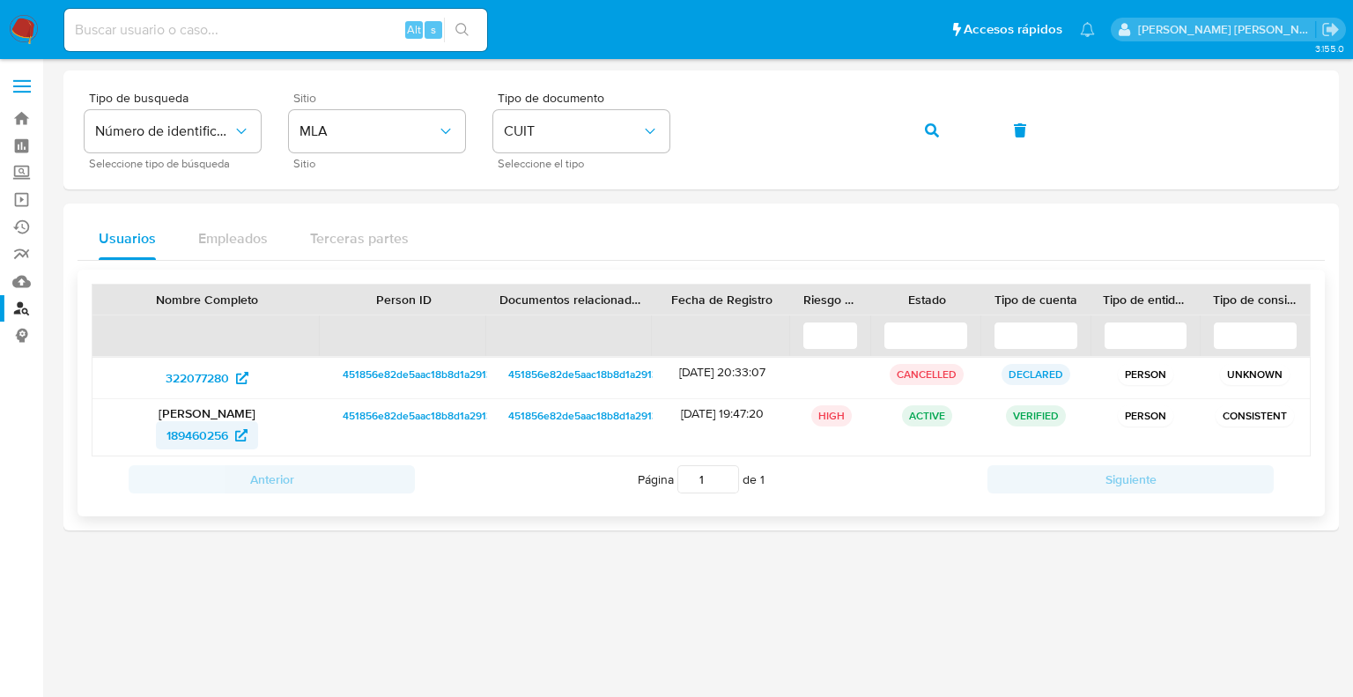
click at [211, 429] on span "189460256" at bounding box center [198, 435] width 62 height 28
click at [923, 143] on button "button" at bounding box center [932, 130] width 60 height 42
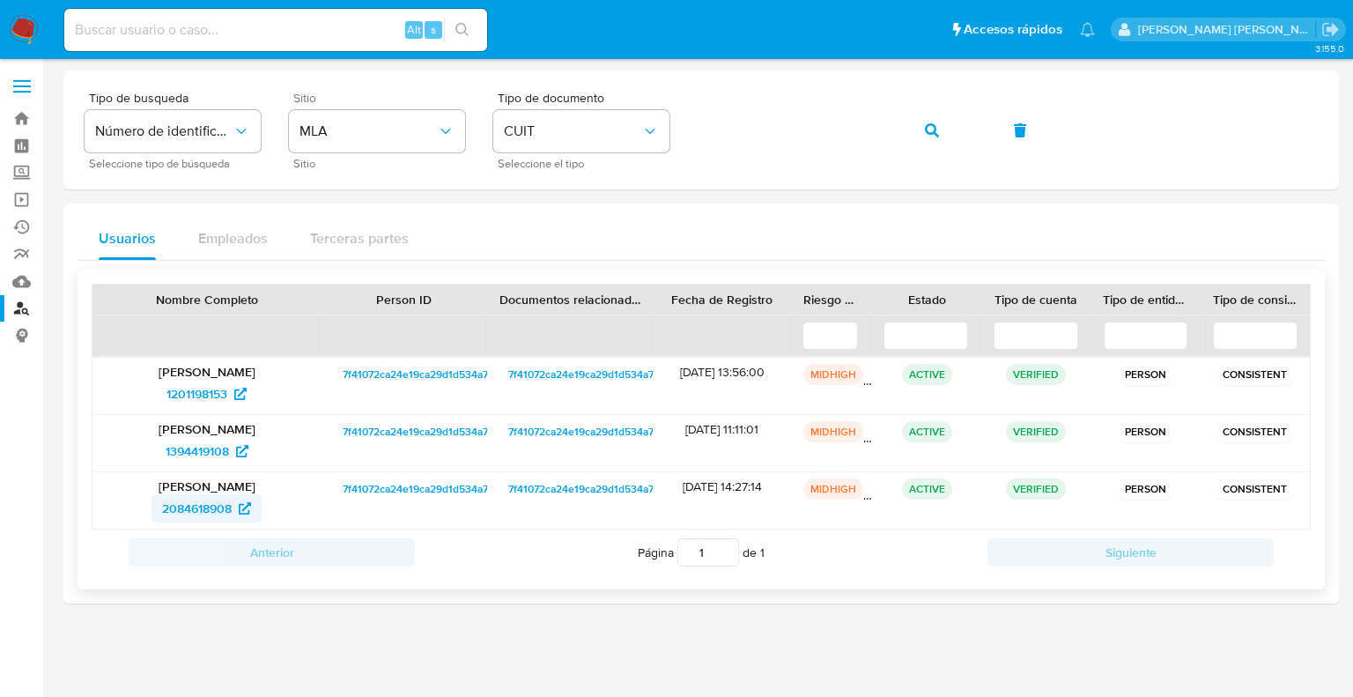
click at [213, 507] on span "2084618908" at bounding box center [197, 508] width 70 height 28
click at [923, 130] on button "button" at bounding box center [932, 130] width 60 height 42
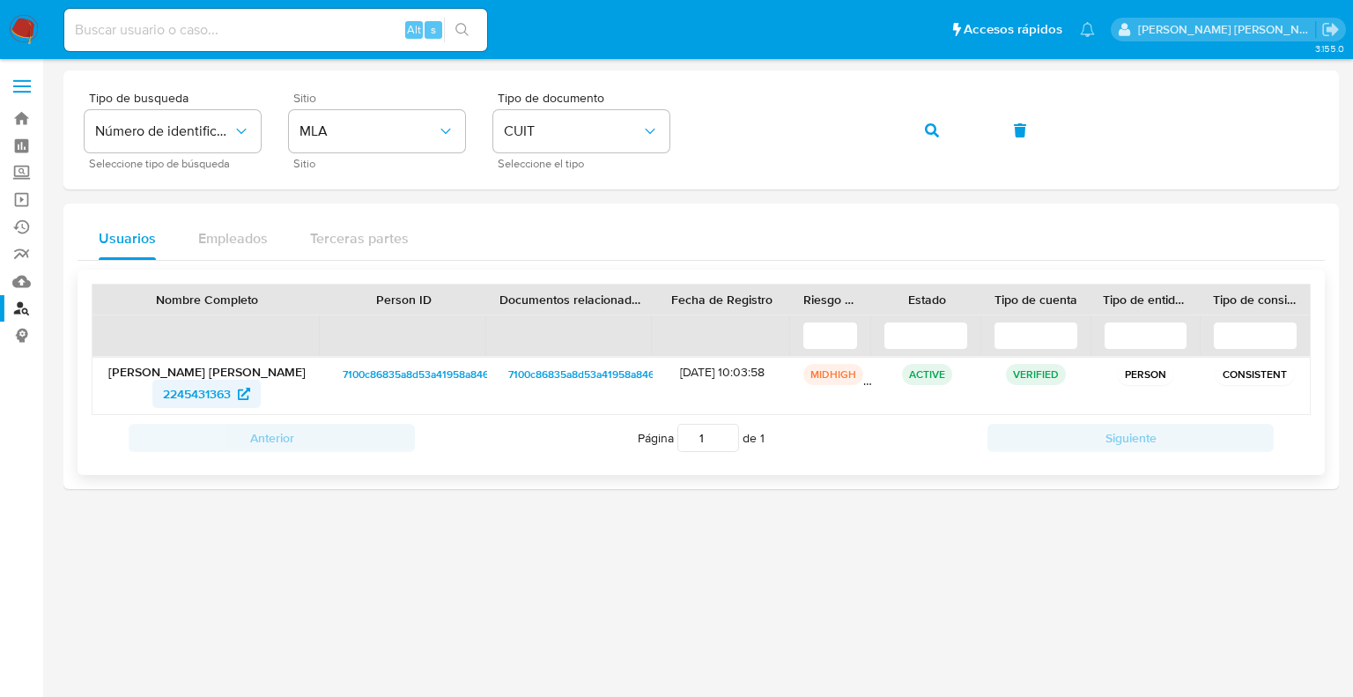
click at [211, 390] on span "2245431363" at bounding box center [197, 394] width 68 height 28
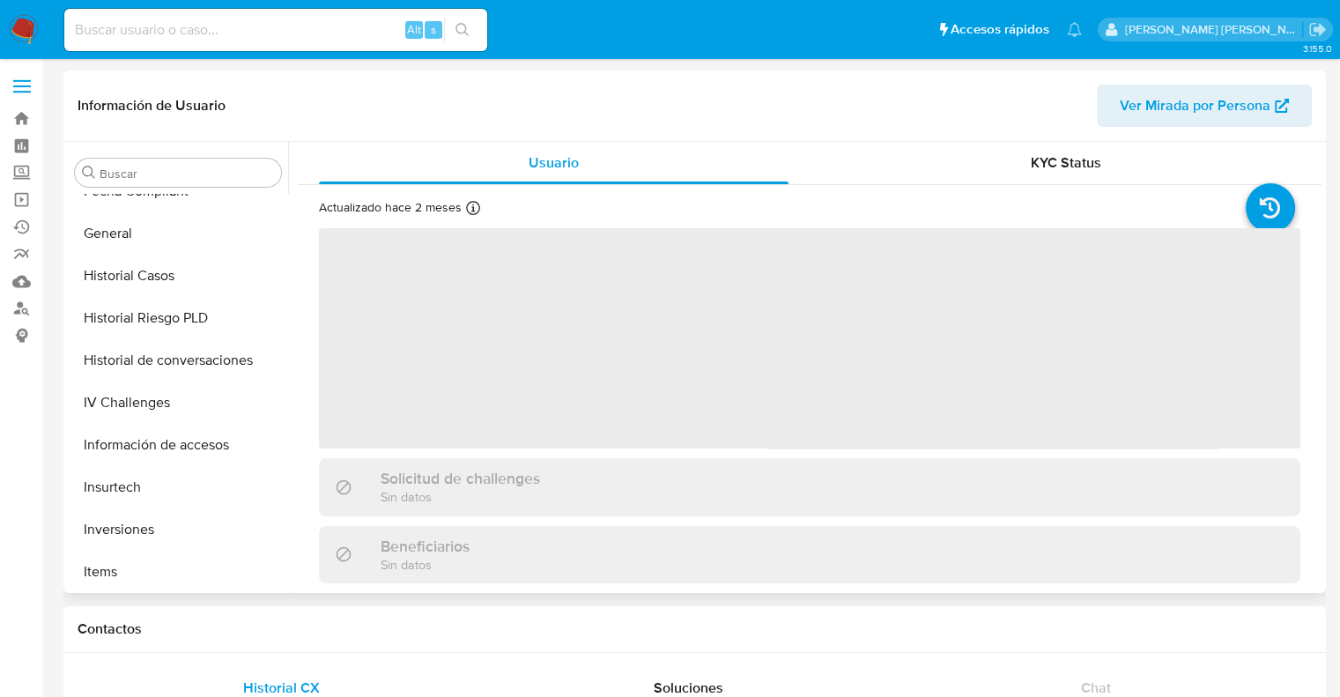
scroll to position [828, 0]
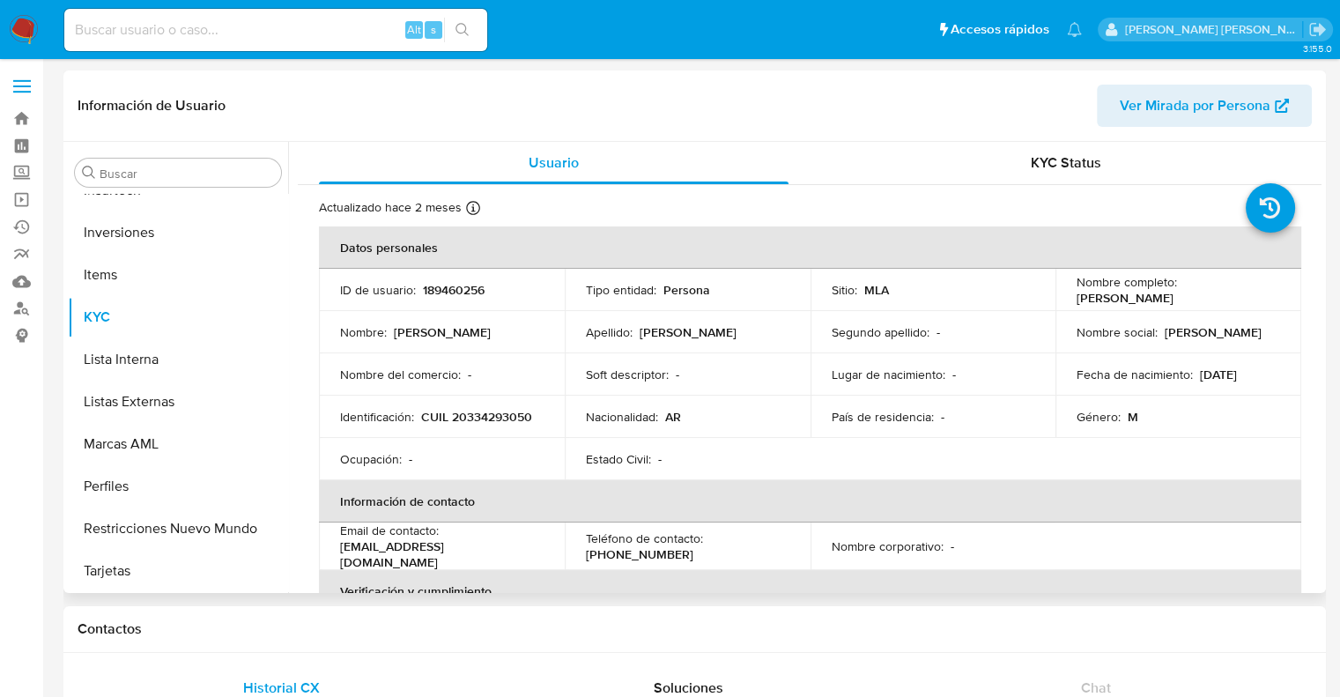
select select "10"
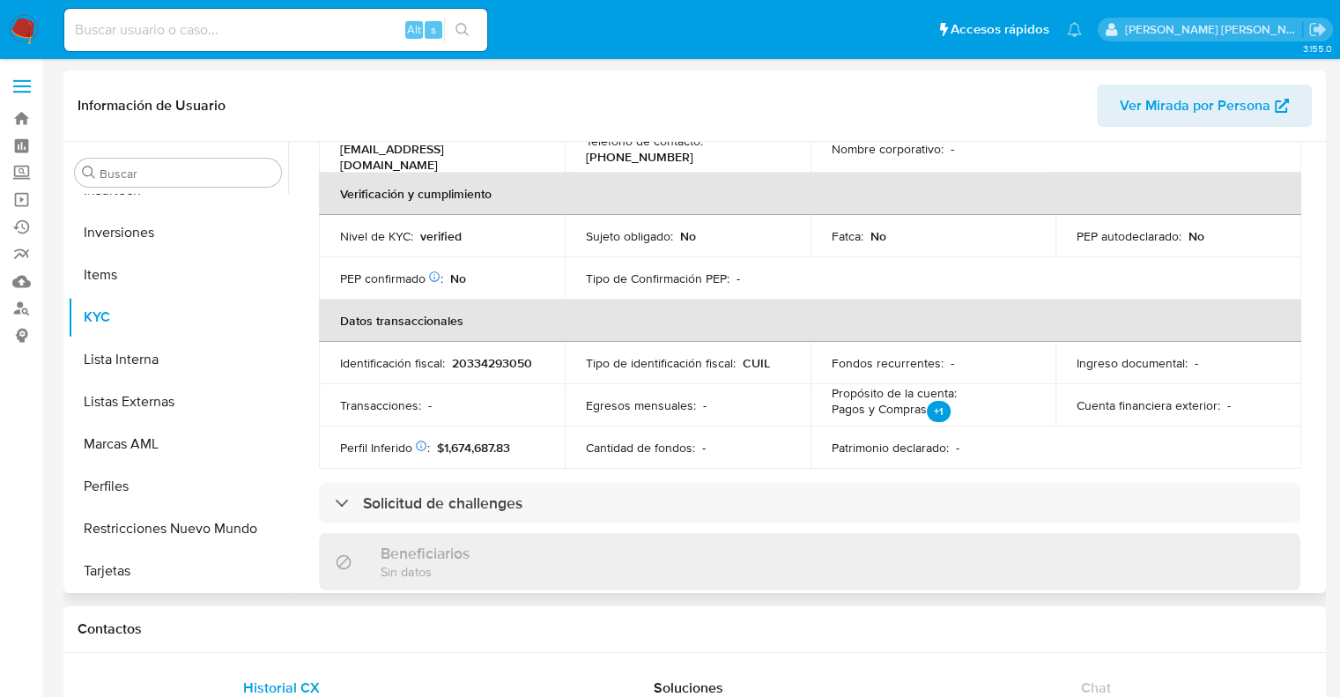
scroll to position [0, 0]
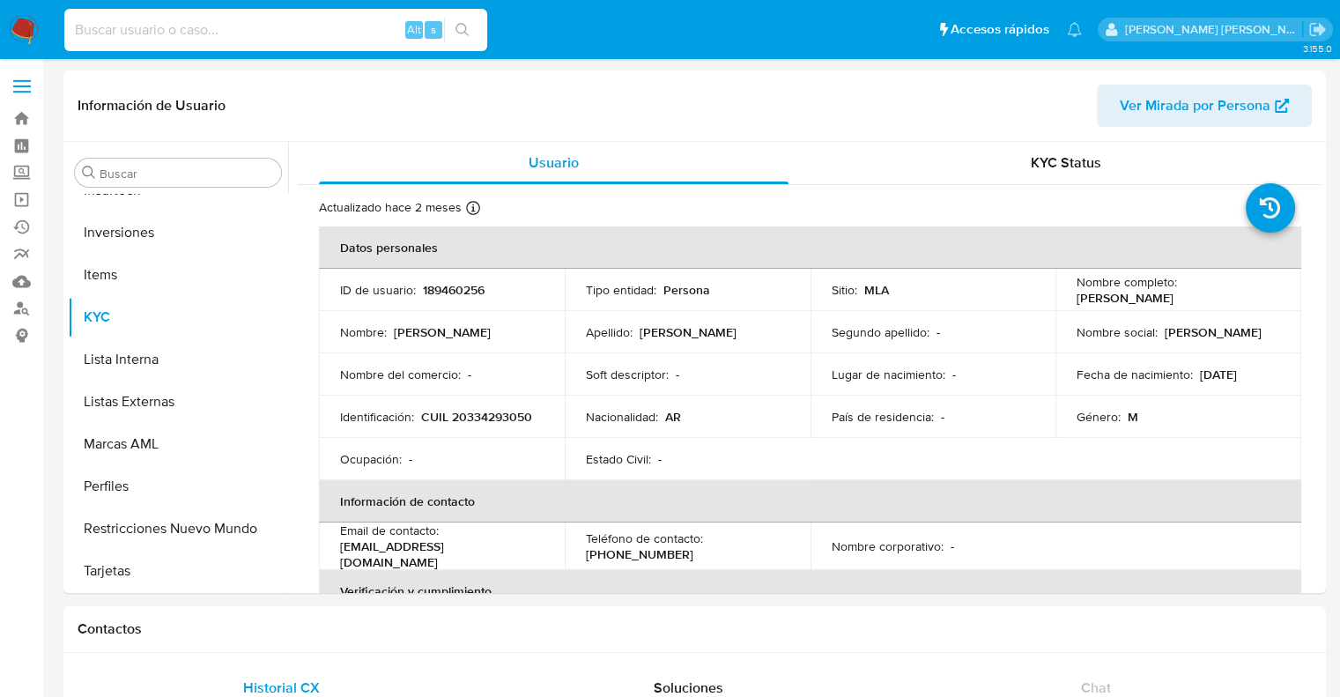
click at [167, 33] on input at bounding box center [275, 30] width 423 height 23
paste input "20244313885"
type input "20244313885"
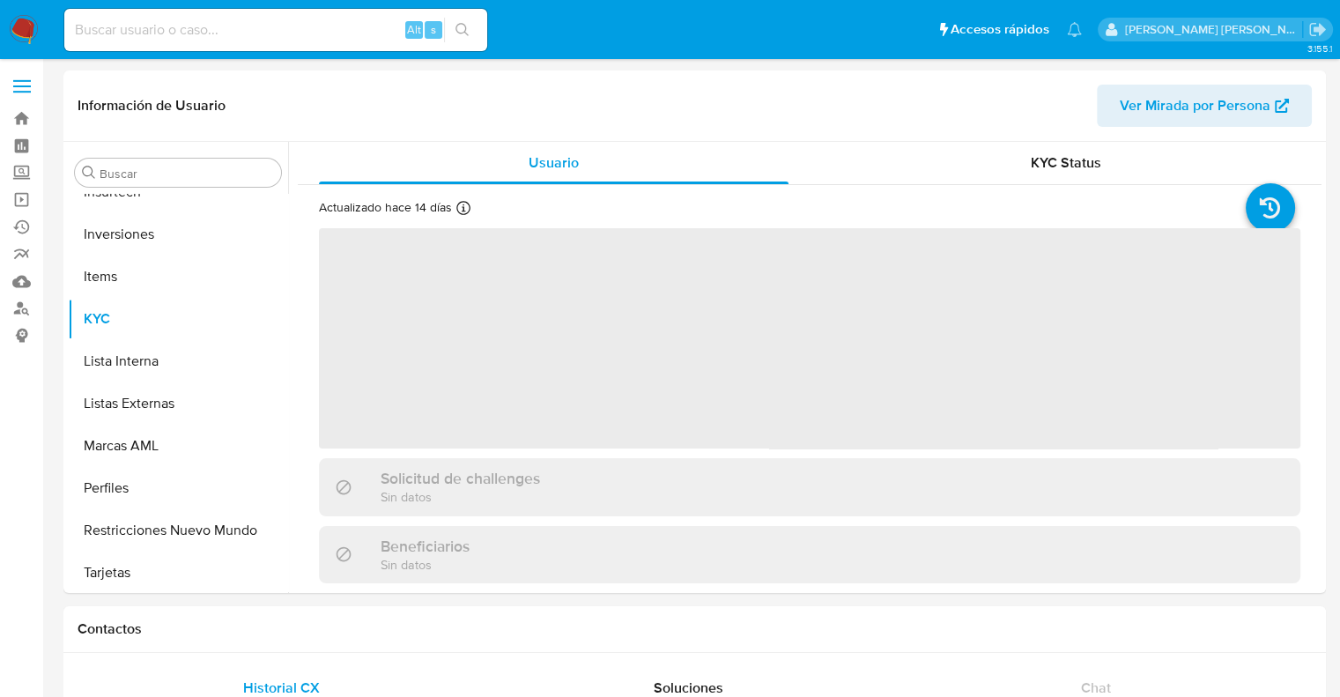
scroll to position [828, 0]
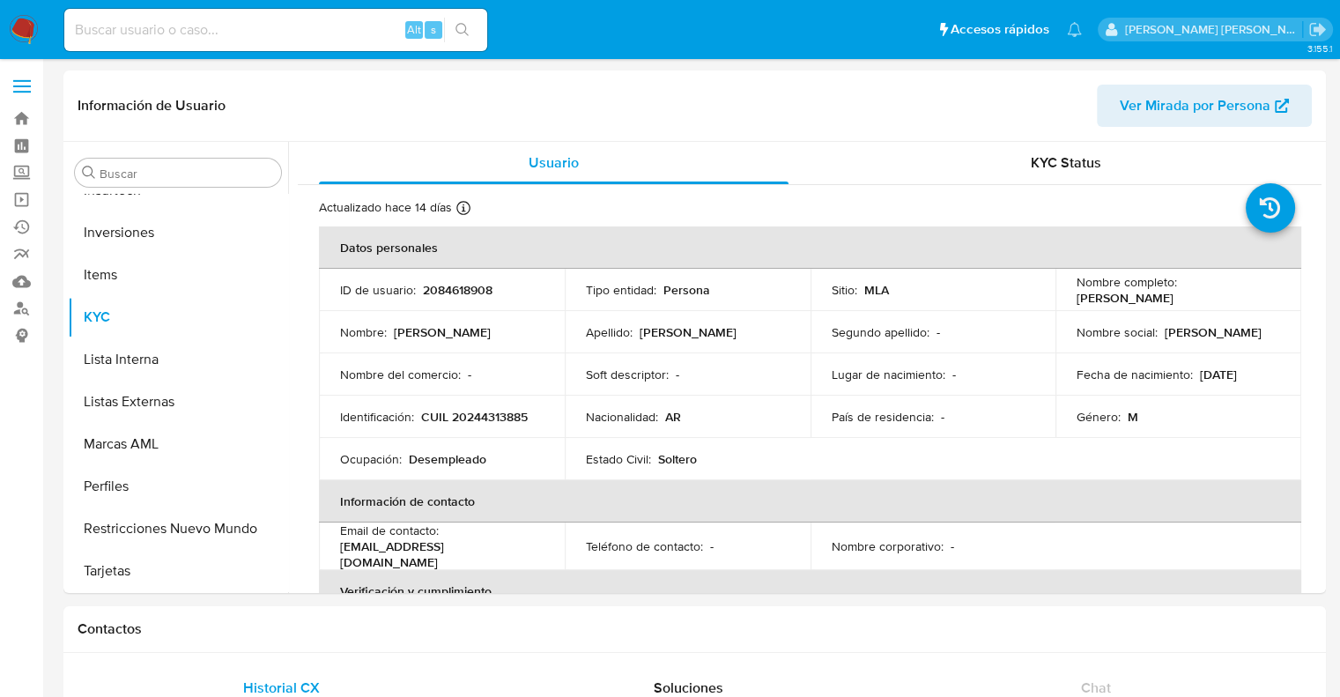
select select "10"
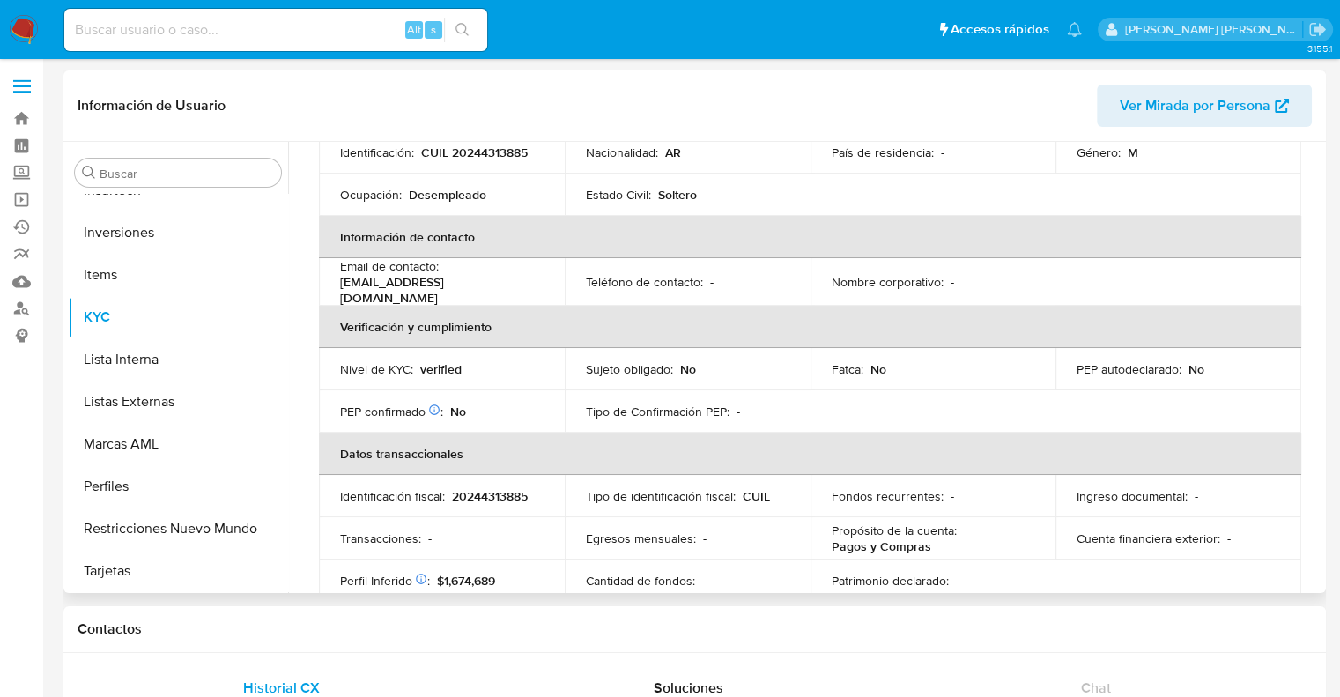
scroll to position [0, 0]
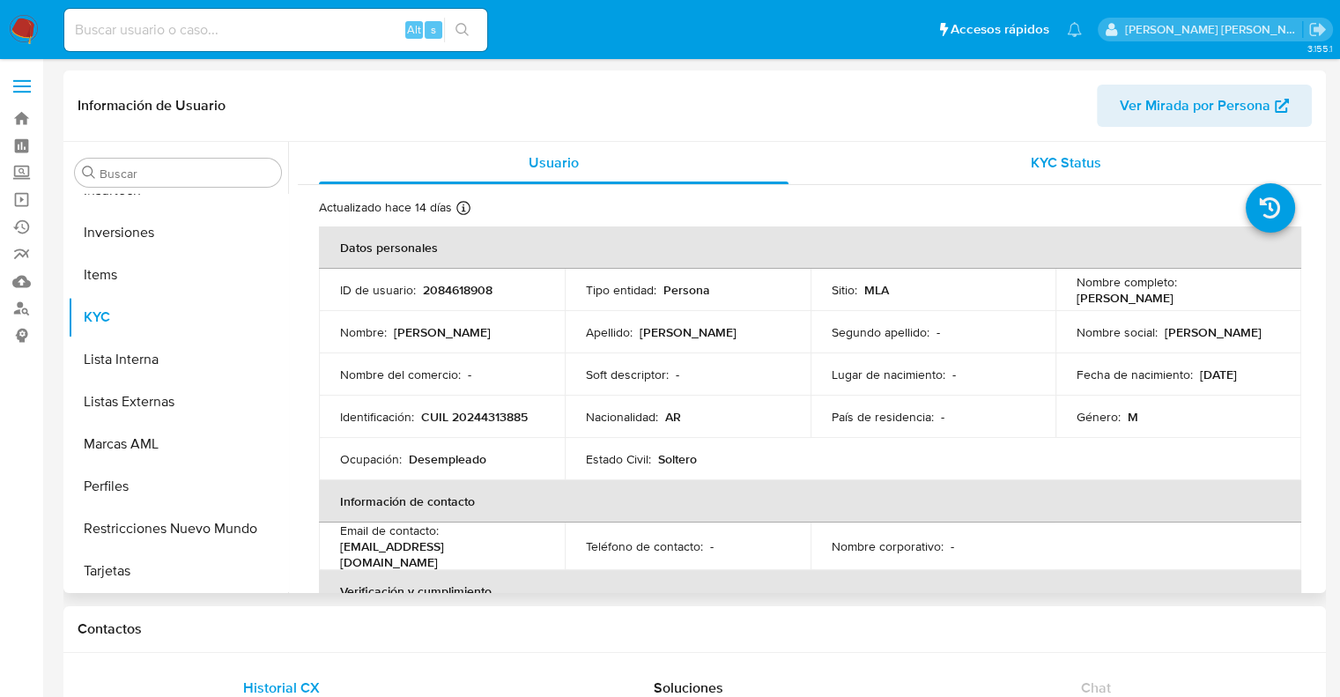
click at [1068, 154] on span "KYC Status" at bounding box center [1066, 162] width 70 height 20
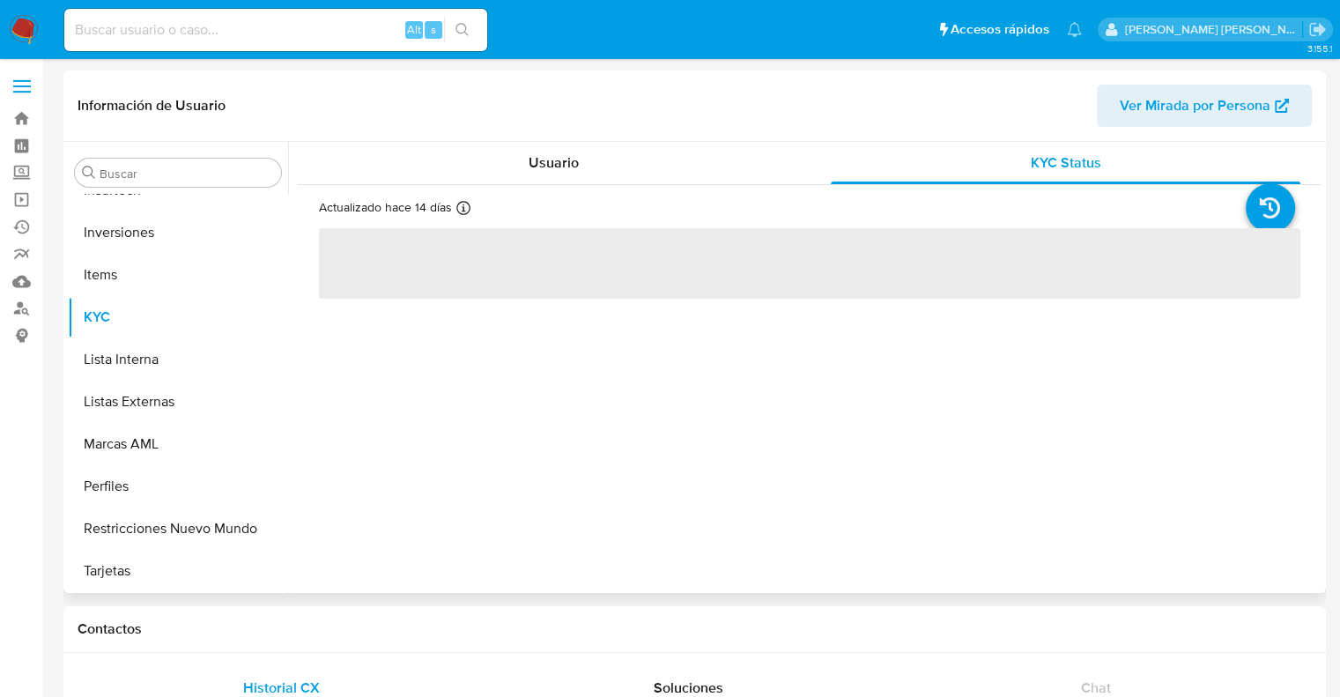
click at [1223, 114] on span "Ver Mirada por Persona" at bounding box center [1195, 106] width 151 height 42
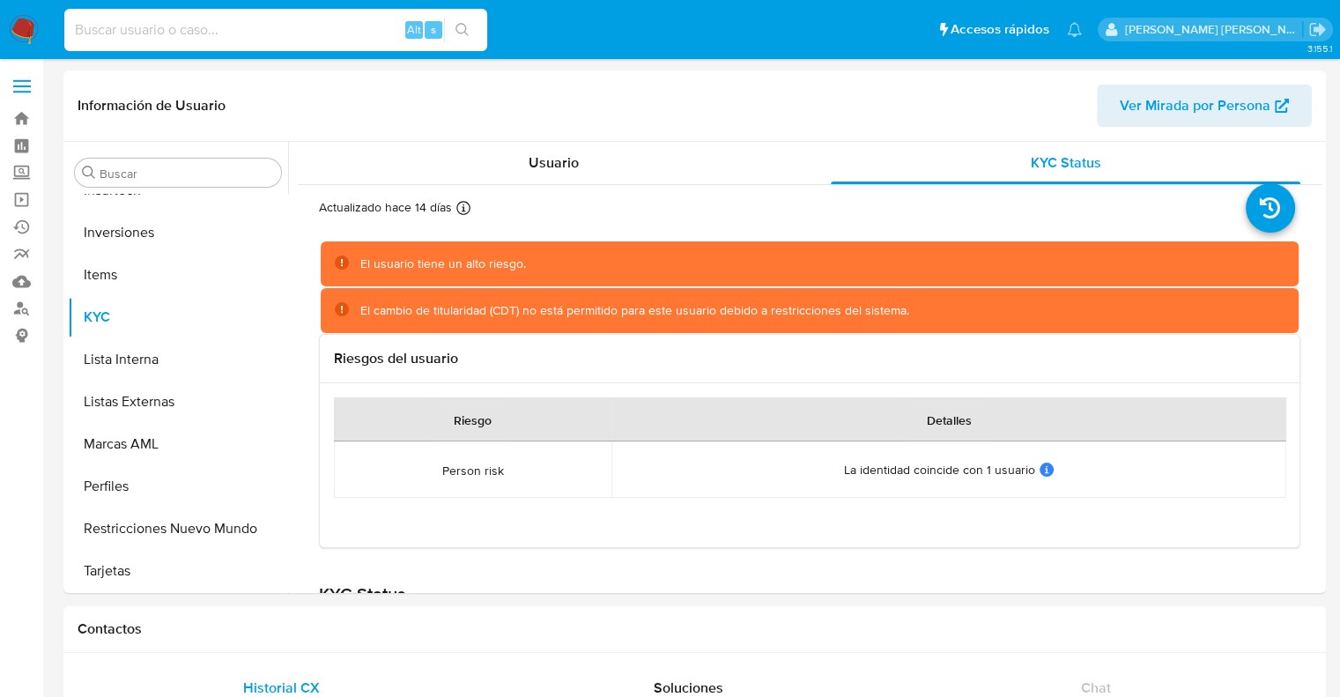
click at [287, 31] on input at bounding box center [275, 30] width 423 height 23
paste input "20397016960"
type input "20397016960"
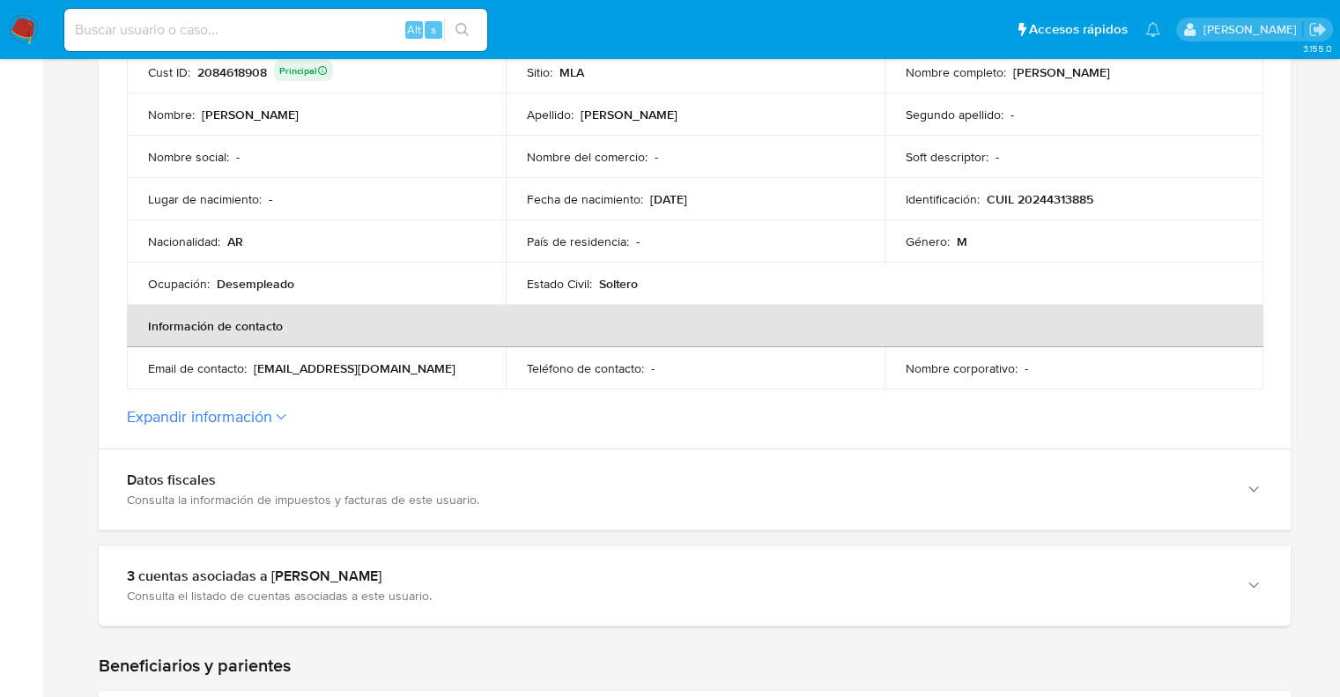
scroll to position [441, 0]
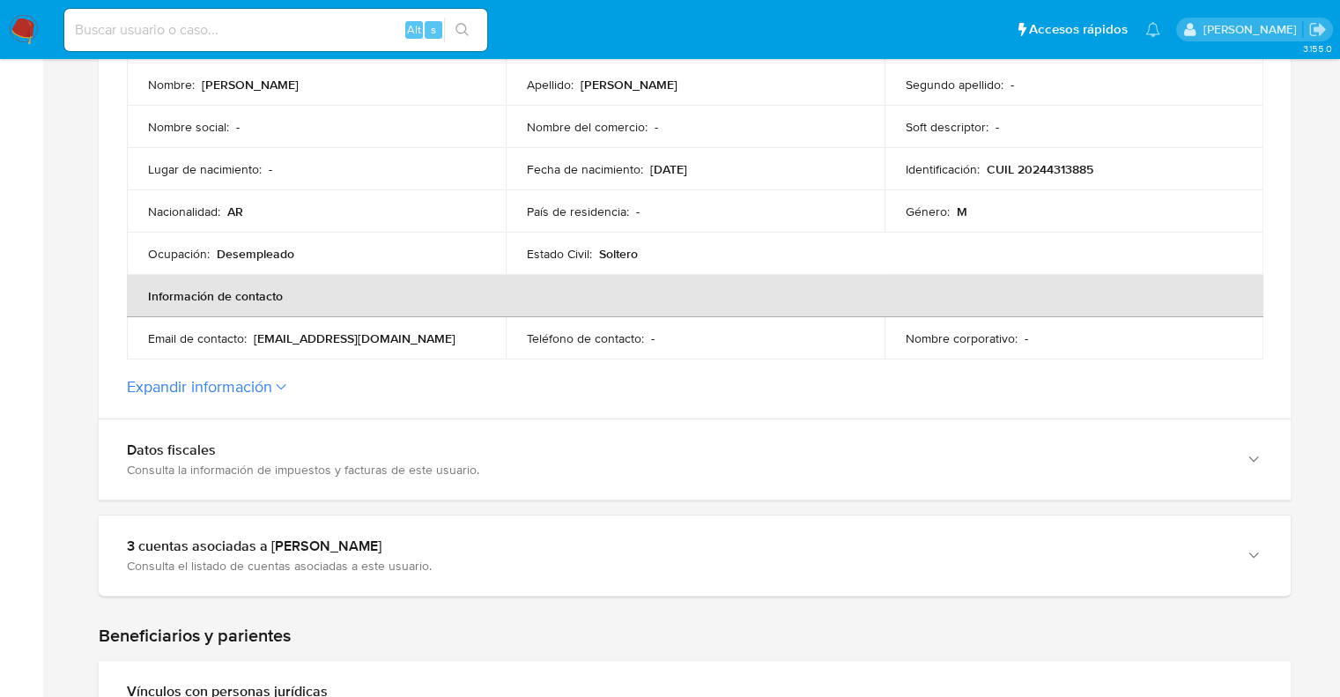
click at [218, 394] on button "Expandir información" at bounding box center [199, 386] width 145 height 19
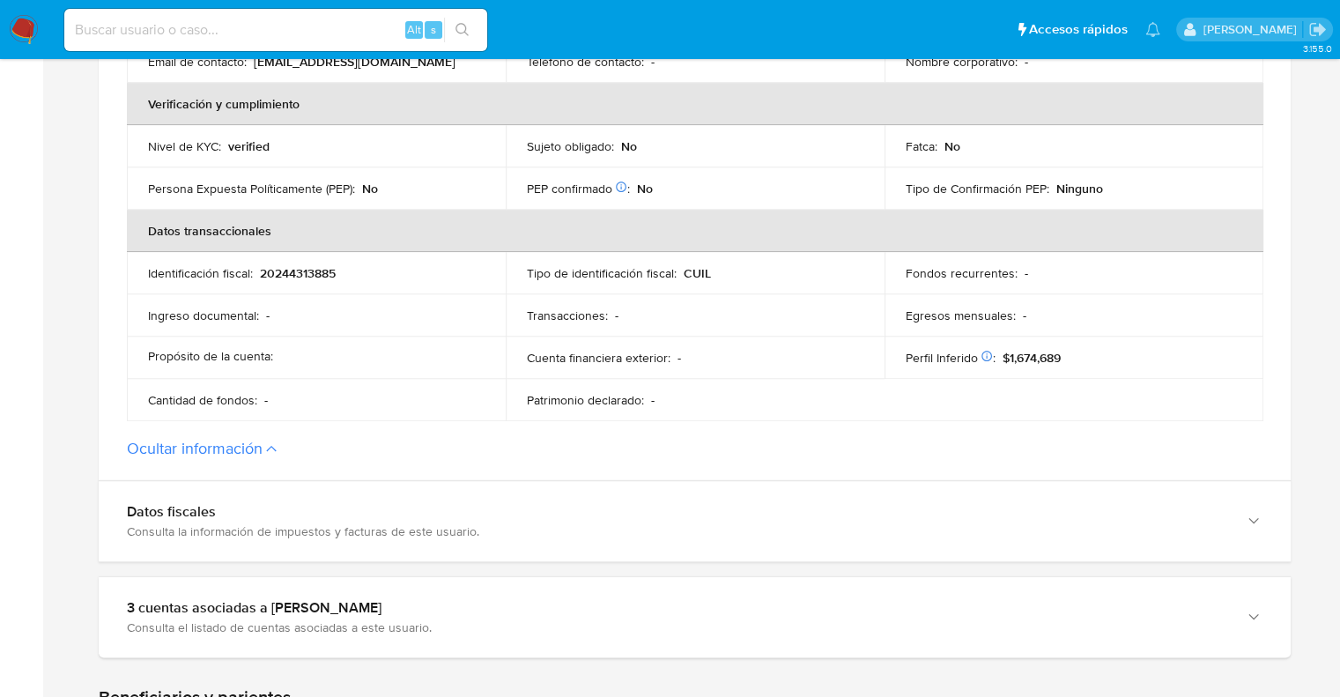
scroll to position [793, 0]
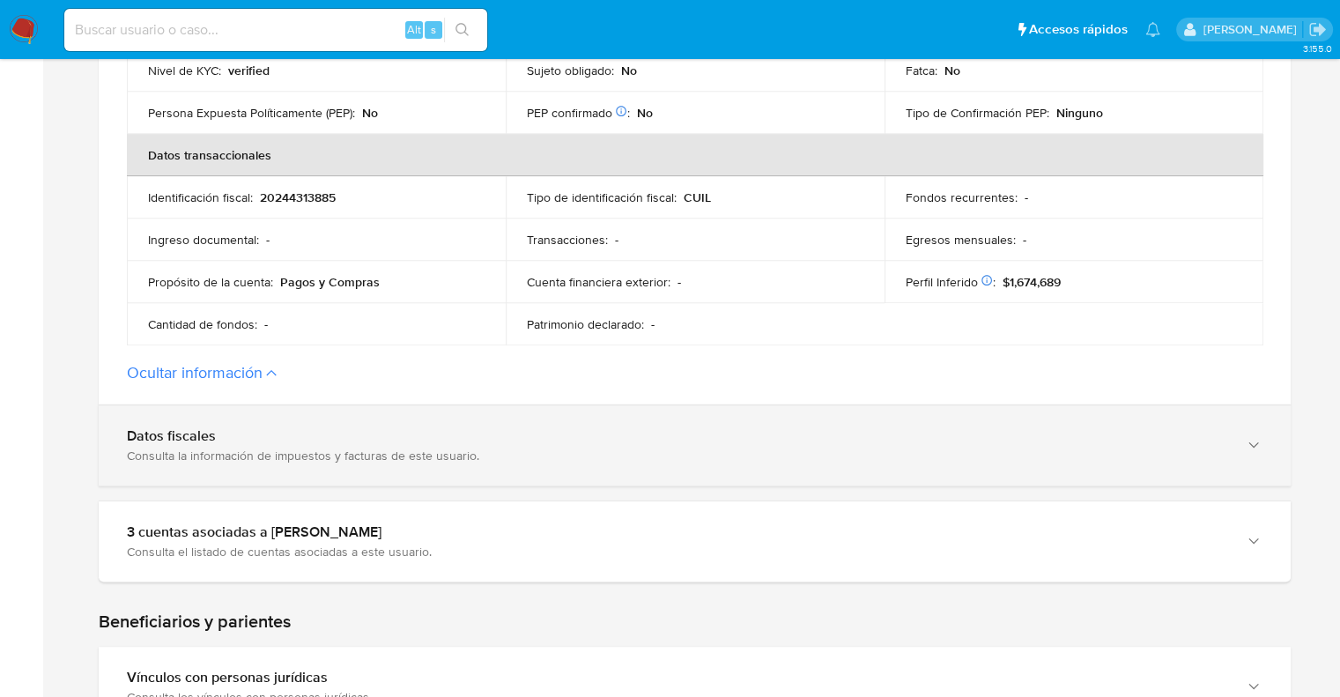
click at [310, 417] on div "Datos fiscales Consulta la información de impuestos y facturas de este usuario." at bounding box center [695, 445] width 1192 height 80
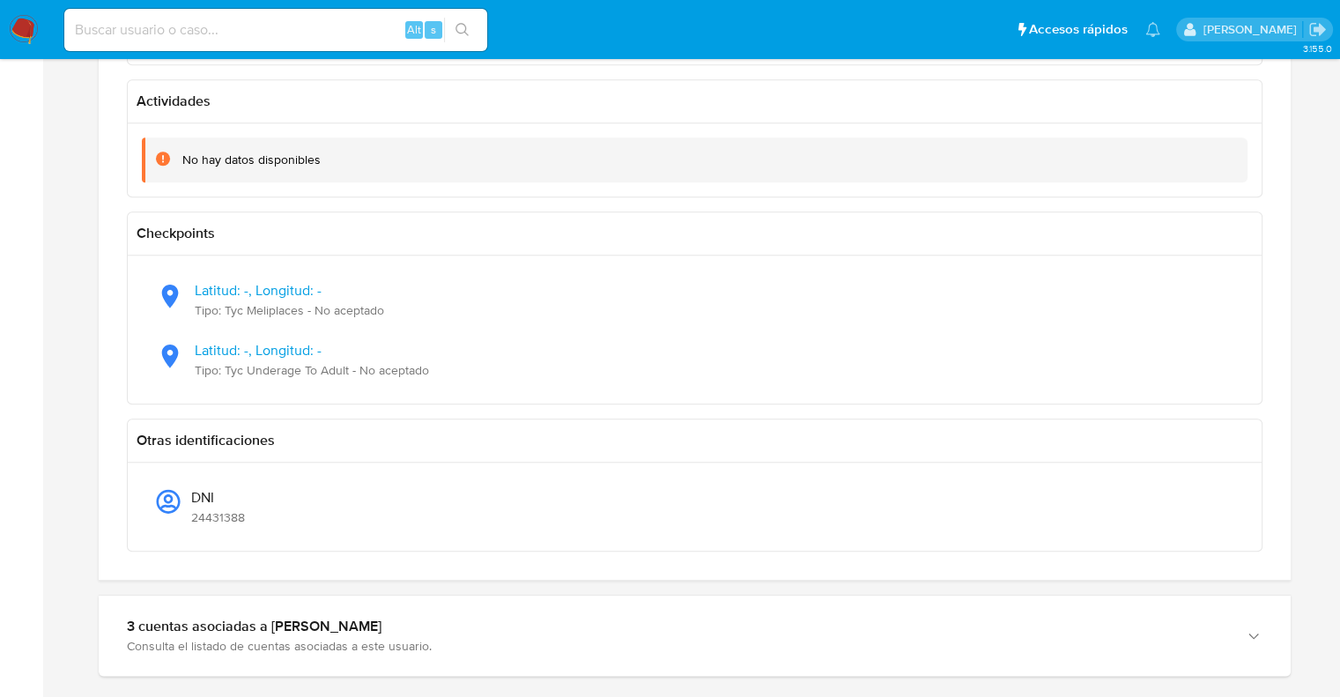
scroll to position [1674, 0]
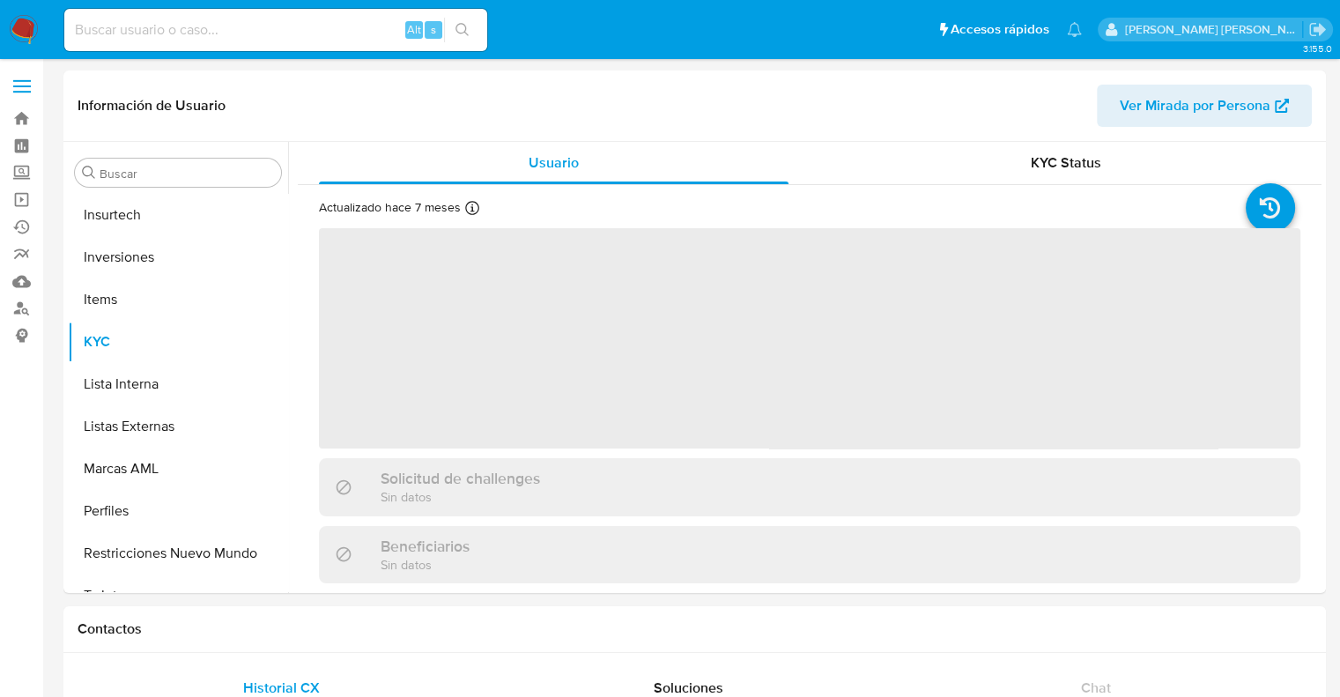
scroll to position [828, 0]
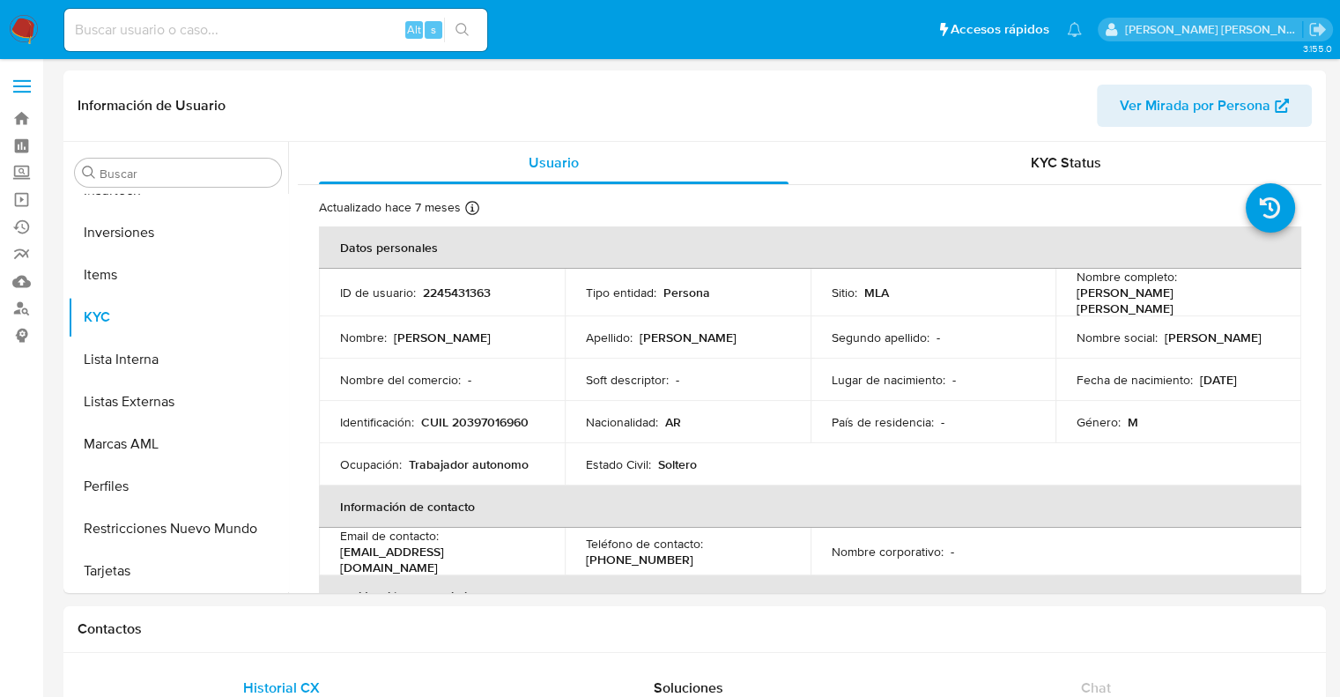
select select "10"
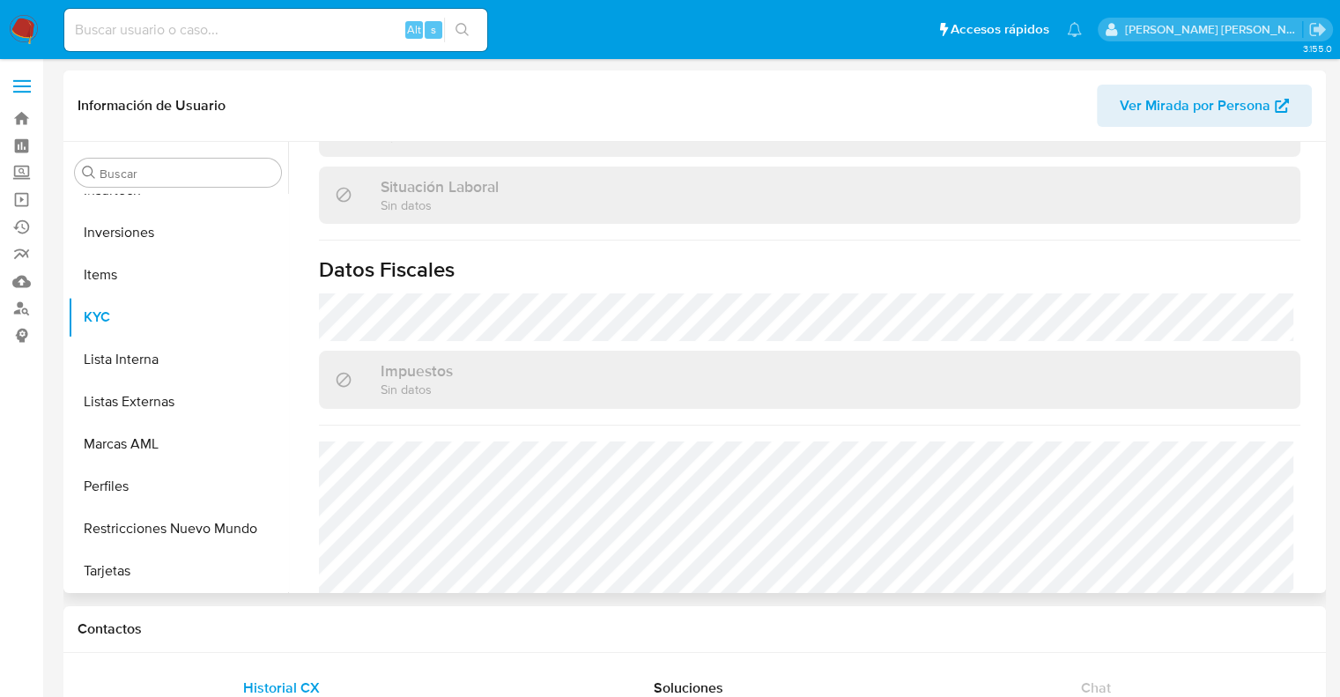
scroll to position [944, 0]
